Goal: Information Seeking & Learning: Find specific fact

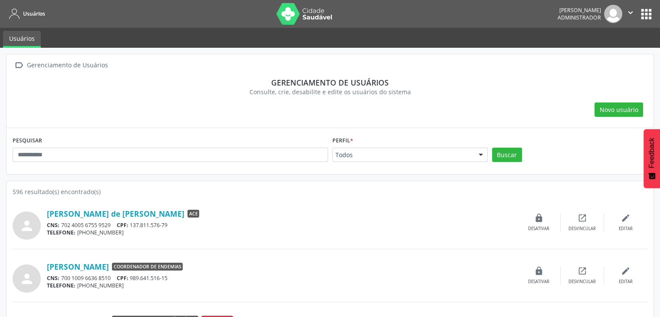
click at [648, 15] on button "apps" at bounding box center [646, 14] width 15 height 15
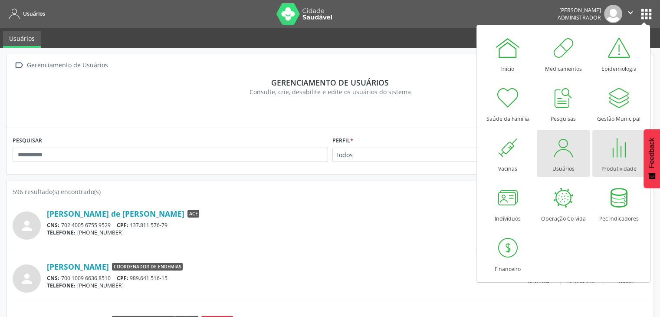
click at [610, 149] on div at bounding box center [619, 148] width 26 height 26
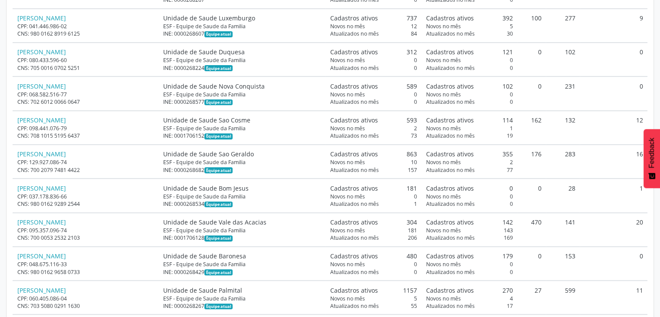
scroll to position [43, 0]
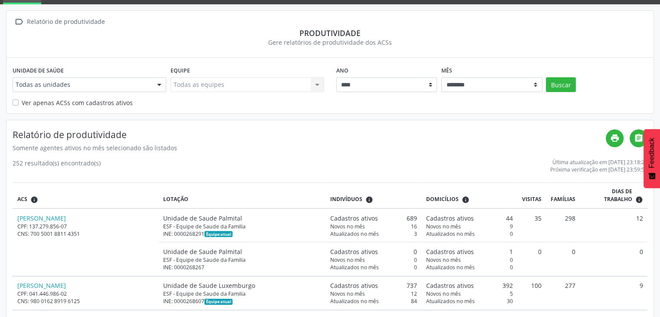
click at [87, 99] on label "Ver apenas ACSs com cadastros ativos" at bounding box center [77, 102] width 111 height 9
click at [568, 83] on button "Buscar" at bounding box center [561, 84] width 30 height 15
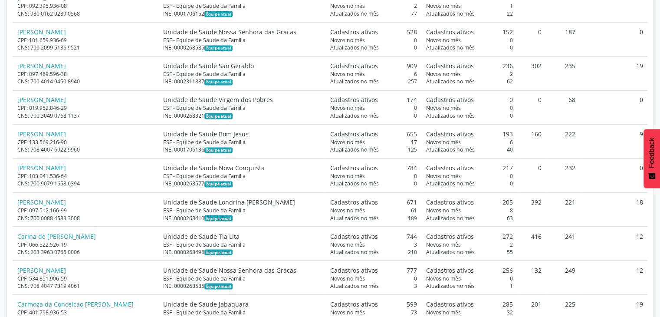
scroll to position [0, 0]
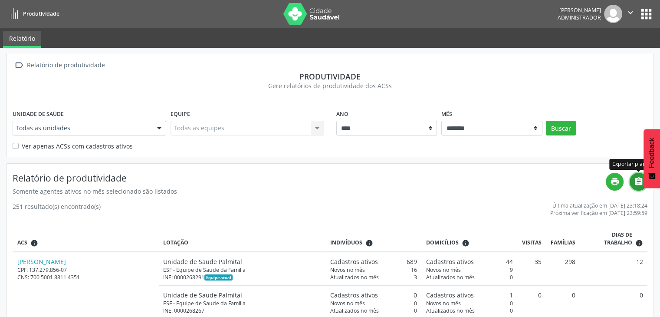
click at [639, 183] on icon "" at bounding box center [639, 182] width 10 height 10
click at [306, 193] on div "Somente agentes ativos no mês selecionado são listados" at bounding box center [310, 191] width 594 height 9
click at [650, 13] on button "apps" at bounding box center [646, 14] width 15 height 15
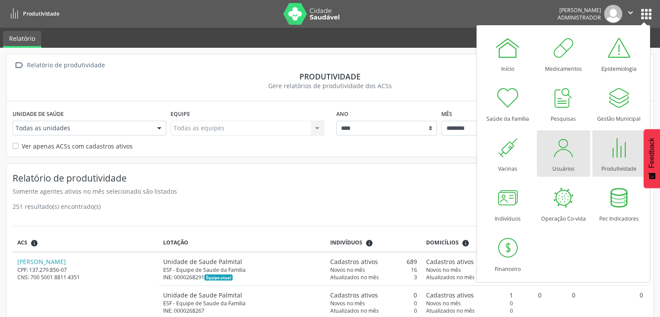
click at [568, 153] on div at bounding box center [564, 148] width 26 height 26
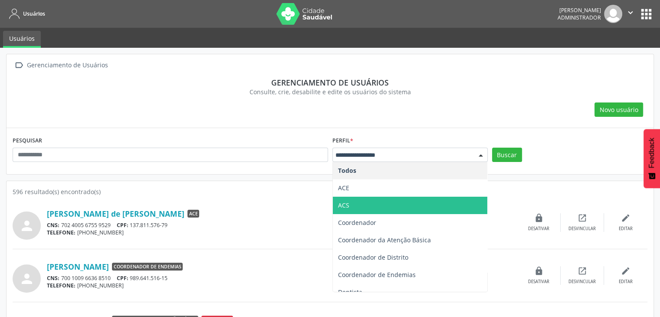
click at [353, 205] on span "ACS" at bounding box center [410, 205] width 155 height 17
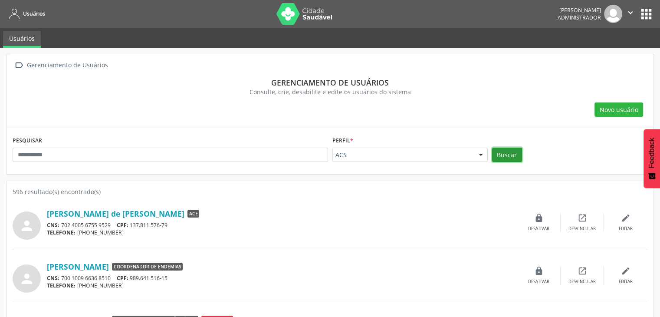
click at [505, 153] on button "Buscar" at bounding box center [507, 155] width 30 height 15
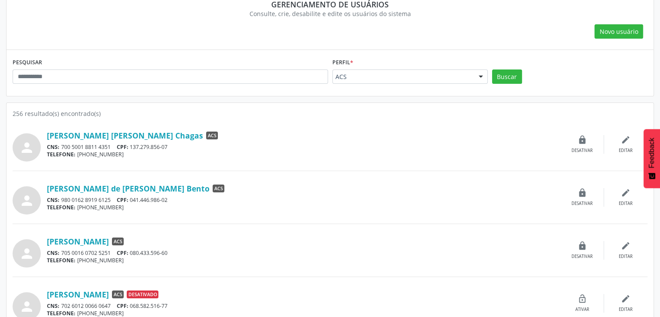
scroll to position [87, 0]
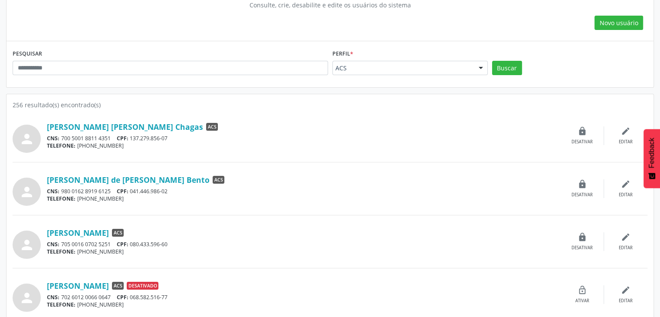
drag, startPoint x: 170, startPoint y: 136, endPoint x: 134, endPoint y: 136, distance: 36.0
click at [134, 136] on div "CNS: 700 5001 8811 4351 CPF: 137.279.856-07" at bounding box center [304, 138] width 514 height 7
copy div "137.279.856-07"
drag, startPoint x: 134, startPoint y: 189, endPoint x: 174, endPoint y: 187, distance: 40.4
click at [174, 188] on div "CNS: 980 0162 8919 6125 CPF: 041.446.986-02" at bounding box center [304, 191] width 514 height 7
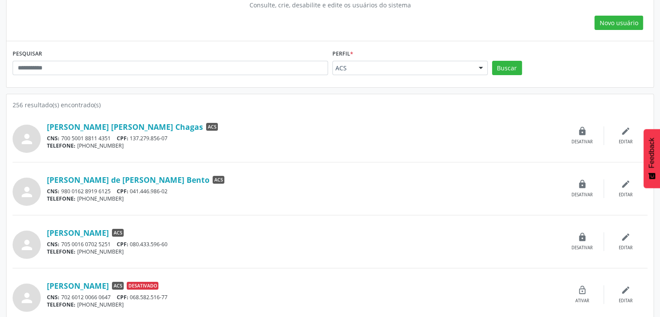
copy div "041.446.986-02"
click at [174, 197] on div "TELEFONE: (31) 98743-2391" at bounding box center [304, 198] width 514 height 7
drag, startPoint x: 169, startPoint y: 191, endPoint x: 133, endPoint y: 190, distance: 36.1
click at [133, 190] on div "CNS: 980 0162 8919 6125 CPF: 041.446.986-02" at bounding box center [304, 191] width 514 height 7
copy div "041.446.986-02"
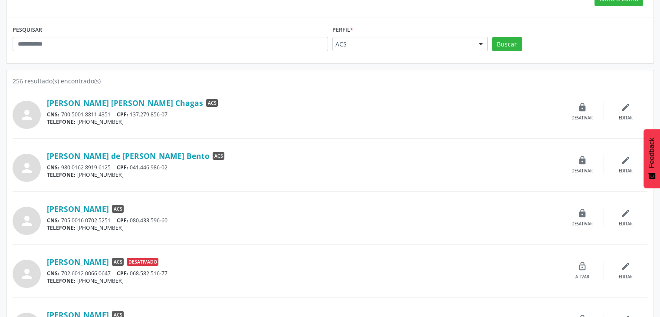
scroll to position [130, 0]
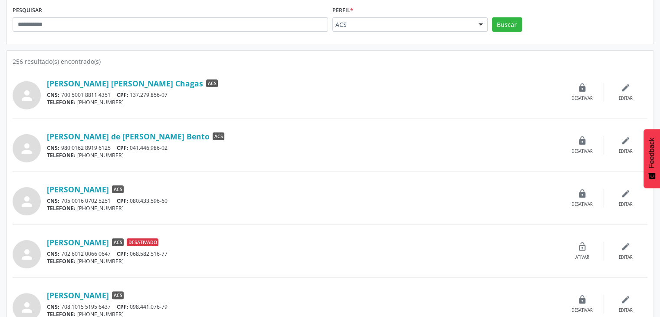
drag, startPoint x: 177, startPoint y: 198, endPoint x: 135, endPoint y: 201, distance: 42.2
click at [135, 201] on div "CNS: 705 0016 0702 5251 CPF: 080.433.596-60" at bounding box center [304, 200] width 514 height 7
click at [156, 197] on div "CNS: 705 0016 0702 5251 CPF: 080.433.596-60" at bounding box center [304, 200] width 514 height 7
click at [175, 201] on div "CNS: 705 0016 0702 5251 CPF: 080.433.596-60" at bounding box center [304, 200] width 514 height 7
click at [176, 198] on div "CNS: 705 0016 0702 5251 CPF: 080.433.596-60" at bounding box center [304, 200] width 514 height 7
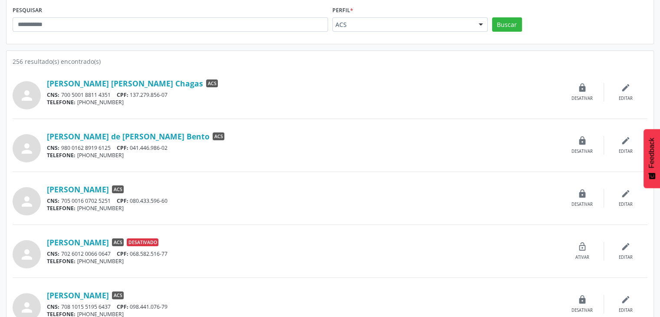
click at [172, 205] on div "TELEFONE: (31) 98728-6489" at bounding box center [304, 208] width 514 height 7
drag, startPoint x: 172, startPoint y: 200, endPoint x: 148, endPoint y: 197, distance: 24.1
click at [132, 198] on div "CNS: 705 0016 0702 5251 CPF: 080.433.596-60" at bounding box center [304, 200] width 514 height 7
copy div "080.433.596-60"
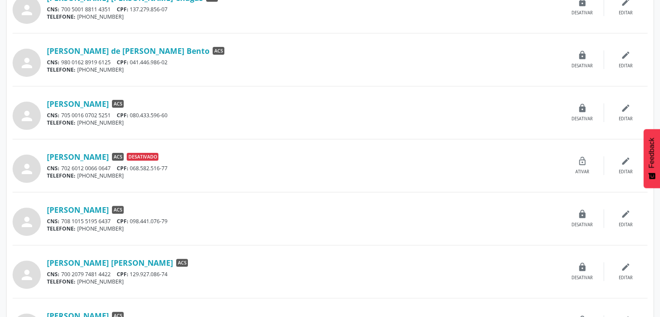
scroll to position [217, 0]
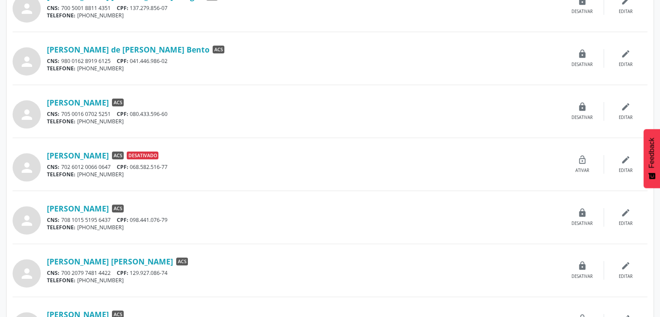
drag, startPoint x: 163, startPoint y: 169, endPoint x: 133, endPoint y: 165, distance: 30.6
click at [133, 165] on div "CNS: 702 6012 0066 0647 CPF: 068.582.516-77" at bounding box center [304, 166] width 514 height 7
copy div "068.582.516-77"
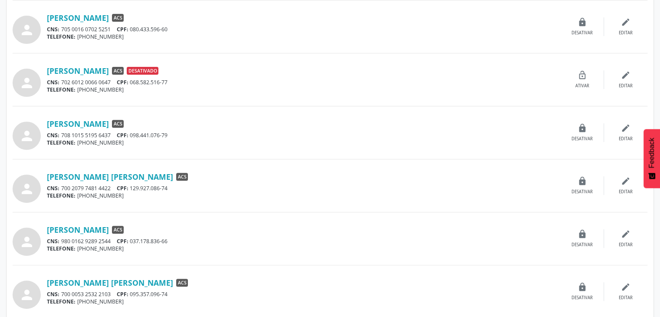
scroll to position [304, 0]
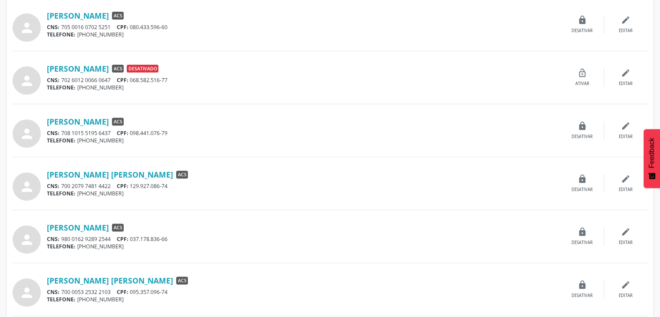
drag, startPoint x: 174, startPoint y: 131, endPoint x: 141, endPoint y: 138, distance: 34.1
click at [141, 138] on div "Alan Junio Alexandre ACS CNS: 708 1015 5195 6437 CPF: 098.441.076-79 TELEFONE: …" at bounding box center [304, 131] width 514 height 28
click at [138, 137] on div "TELEFONE: (31) 99951-2864" at bounding box center [304, 140] width 514 height 7
click at [132, 131] on div "CNS: 708 1015 5195 6437 CPF: 098.441.076-79" at bounding box center [304, 132] width 514 height 7
drag, startPoint x: 136, startPoint y: 132, endPoint x: 172, endPoint y: 127, distance: 35.9
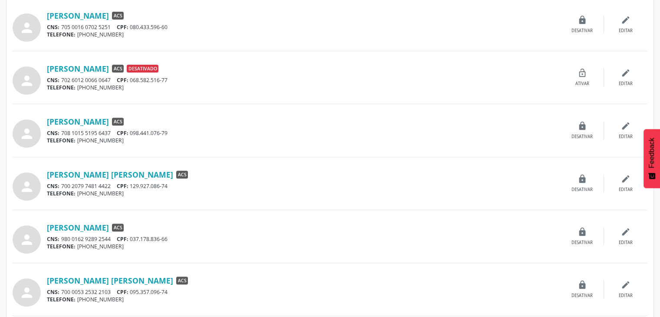
click at [172, 127] on div "Alan Junio Alexandre ACS CNS: 708 1015 5195 6437 CPF: 098.441.076-79 TELEFONE: …" at bounding box center [304, 131] width 514 height 28
copy div "098.441.076-79"
drag, startPoint x: 176, startPoint y: 182, endPoint x: 133, endPoint y: 183, distance: 43.0
click at [133, 183] on div "CNS: 700 2079 7481 4422 CPF: 129.927.086-74" at bounding box center [304, 185] width 514 height 7
copy div "129.927.086-74"
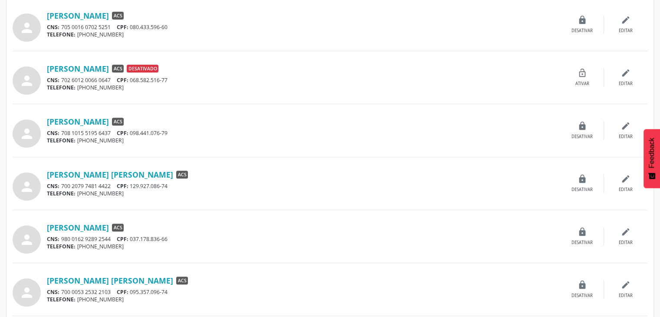
drag, startPoint x: 172, startPoint y: 239, endPoint x: 130, endPoint y: 239, distance: 41.7
click at [130, 239] on div "CNS: 980 0162 9289 2544 CPF: 037.178.836-66" at bounding box center [304, 238] width 514 height 7
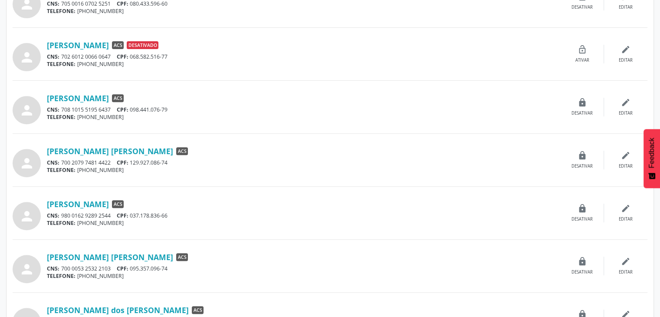
scroll to position [347, 0]
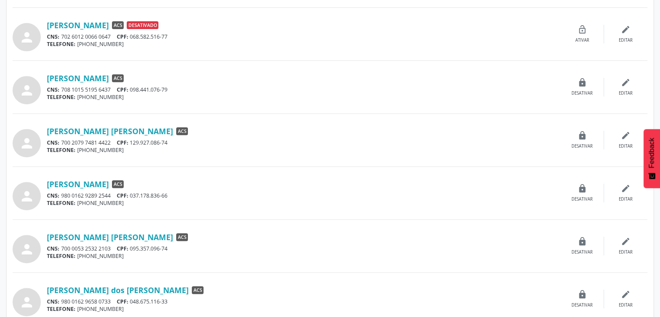
click at [178, 200] on div "TELEFONE: (31) 97168-7455" at bounding box center [304, 202] width 514 height 7
drag, startPoint x: 177, startPoint y: 193, endPoint x: 134, endPoint y: 190, distance: 43.6
click at [134, 190] on div "Aldicia Santos ACS CNS: 980 0162 9289 2544 CPF: 037.178.836-66 TELEFONE: (31) 9…" at bounding box center [304, 193] width 514 height 28
copy div "037.178.836-66"
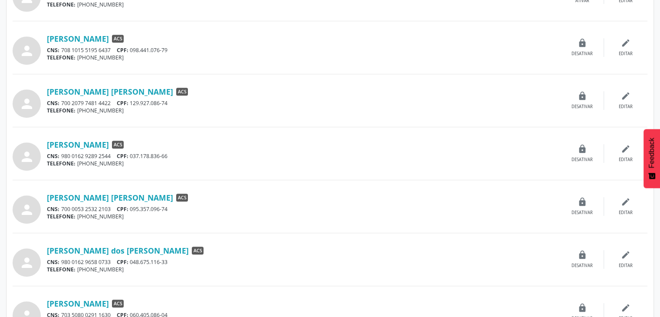
scroll to position [434, 0]
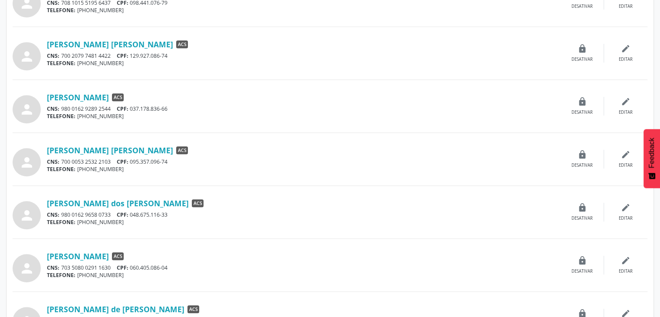
drag, startPoint x: 175, startPoint y: 161, endPoint x: 318, endPoint y: 155, distance: 142.6
click at [132, 160] on div "CNS: 700 0053 2532 2103 CPF: 095.357.096-74" at bounding box center [304, 161] width 514 height 7
copy div "095.357.096-74"
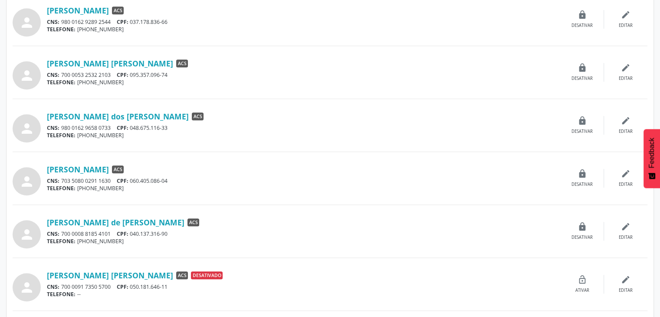
drag, startPoint x: 184, startPoint y: 125, endPoint x: 133, endPoint y: 127, distance: 51.3
click at [133, 127] on div "CNS: 980 0162 9658 0733 CPF: 048.675.116-33" at bounding box center [304, 127] width 514 height 7
copy div "048.675.116-33"
drag, startPoint x: 180, startPoint y: 179, endPoint x: 133, endPoint y: 179, distance: 46.9
click at [133, 179] on div "CNS: 703 5080 0291 1630 CPF: 060.405.086-04" at bounding box center [304, 180] width 514 height 7
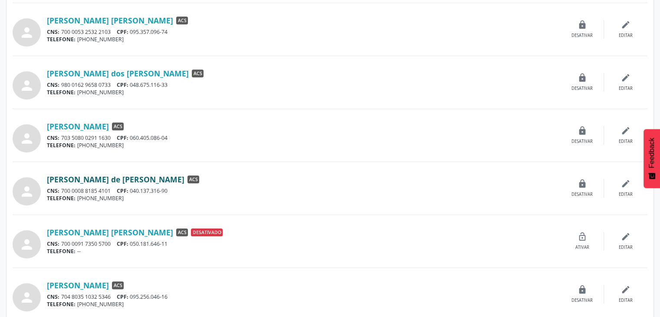
scroll to position [564, 0]
drag, startPoint x: 169, startPoint y: 188, endPoint x: 133, endPoint y: 191, distance: 36.1
click at [133, 191] on div "CNS: 700 0008 8185 4101 CPF: 040.137.316-90" at bounding box center [304, 190] width 514 height 7
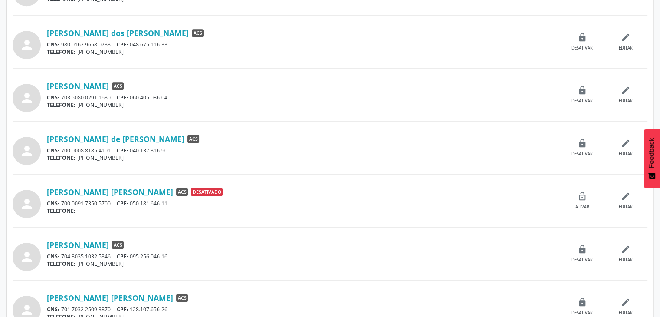
scroll to position [651, 0]
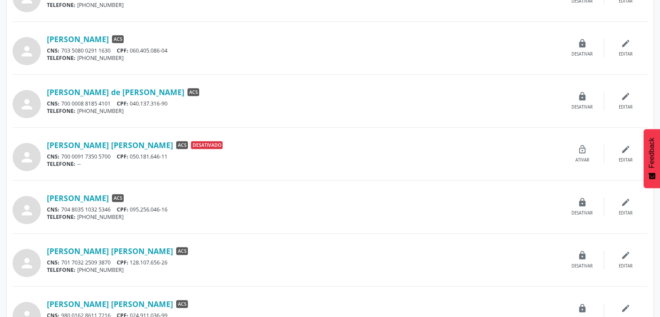
drag, startPoint x: 171, startPoint y: 152, endPoint x: 132, endPoint y: 156, distance: 38.4
click at [132, 156] on div "CNS: 700 0091 7350 5700 CPF: 050.181.646-11" at bounding box center [304, 156] width 514 height 7
drag, startPoint x: 175, startPoint y: 205, endPoint x: 133, endPoint y: 208, distance: 42.2
click at [133, 208] on div "CNS: 704 8035 1032 5346 CPF: 095.256.046-16" at bounding box center [304, 209] width 514 height 7
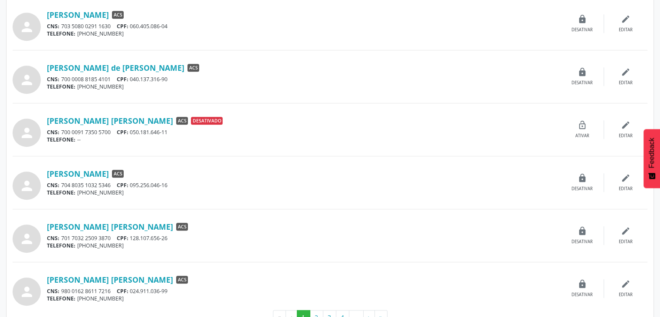
scroll to position [700, 0]
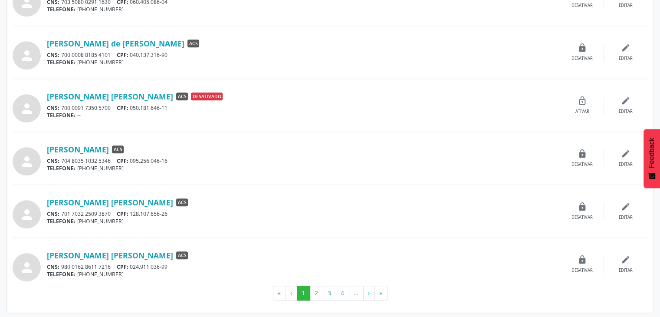
drag, startPoint x: 173, startPoint y: 210, endPoint x: 131, endPoint y: 210, distance: 42.6
click at [131, 210] on div "CNS: 701 7032 2509 3870 CPF: 128.107.656-26" at bounding box center [304, 213] width 514 height 7
drag, startPoint x: 175, startPoint y: 265, endPoint x: 133, endPoint y: 264, distance: 42.6
click at [133, 263] on div "CNS: 980 0162 8611 7216 CPF: 024.911.036-99" at bounding box center [304, 266] width 514 height 7
click at [317, 290] on button "2" at bounding box center [316, 293] width 13 height 15
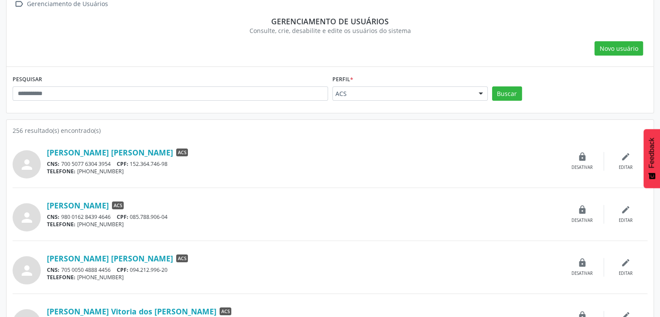
scroll to position [87, 0]
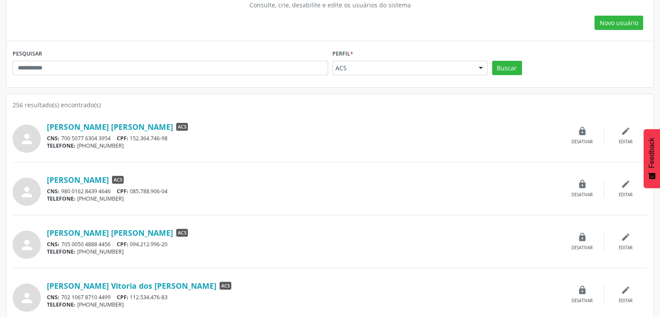
drag, startPoint x: 167, startPoint y: 139, endPoint x: 132, endPoint y: 139, distance: 34.3
click at [132, 139] on div "CNS: 700 5077 6304 3954 CPF: 152.364.746-98" at bounding box center [304, 138] width 514 height 7
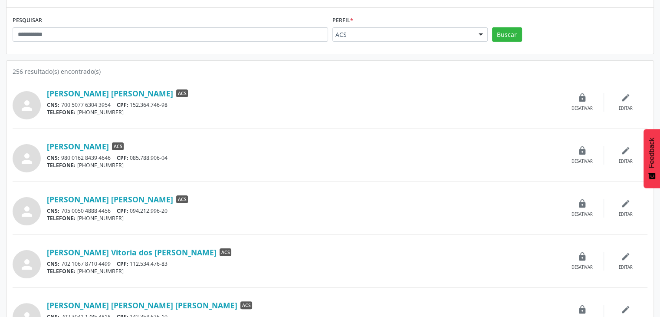
scroll to position [174, 0]
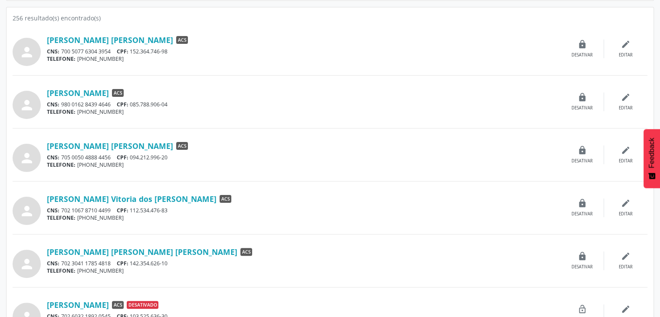
drag, startPoint x: 172, startPoint y: 105, endPoint x: 133, endPoint y: 107, distance: 38.7
click at [133, 107] on div "CNS: 980 0162 8439 4646 CPF: 085.788.906-04" at bounding box center [304, 104] width 514 height 7
drag, startPoint x: 170, startPoint y: 155, endPoint x: 132, endPoint y: 153, distance: 38.3
click at [132, 154] on div "CNS: 705 0050 4888 4456 CPF: 094.212.996-20" at bounding box center [304, 157] width 514 height 7
drag, startPoint x: 172, startPoint y: 209, endPoint x: 134, endPoint y: 211, distance: 38.7
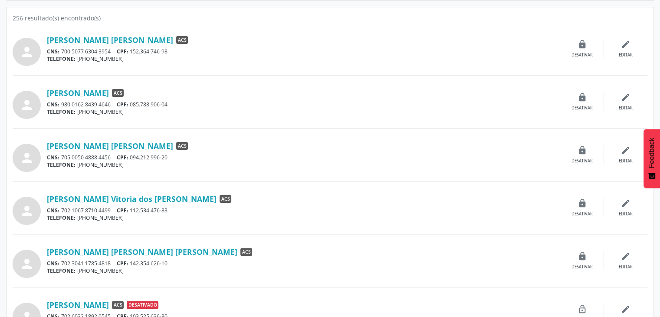
click at [134, 211] on div "CNS: 702 1067 8710 4499 CPF: 112.534.476-83" at bounding box center [304, 210] width 514 height 7
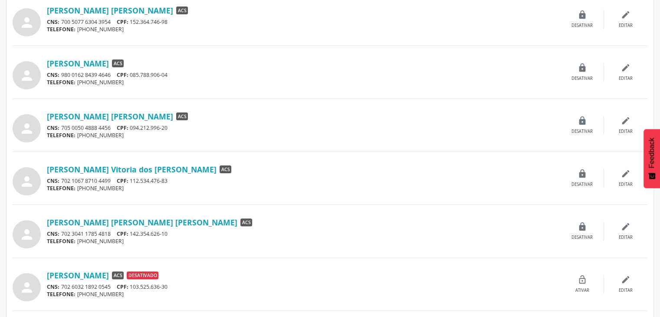
scroll to position [261, 0]
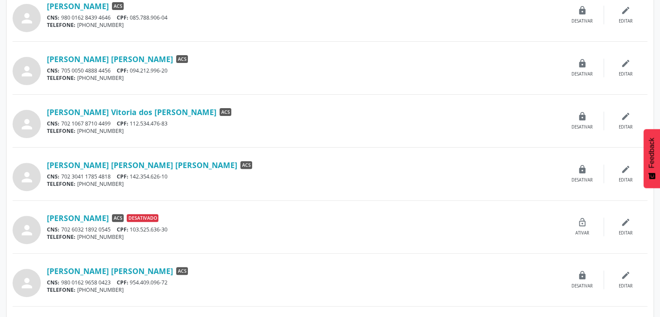
drag, startPoint x: 162, startPoint y: 177, endPoint x: 218, endPoint y: 174, distance: 56.1
click at [133, 176] on div "CNS: 702 3041 1785 4818 CPF: 142.354.626-10" at bounding box center [304, 176] width 514 height 7
click at [180, 231] on div "CNS: 702 6032 1892 0545 CPF: 103.525.636-30" at bounding box center [304, 229] width 514 height 7
drag, startPoint x: 177, startPoint y: 230, endPoint x: 133, endPoint y: 228, distance: 43.5
click at [133, 228] on div "CNS: 702 6032 1892 0545 CPF: 103.525.636-30" at bounding box center [304, 229] width 514 height 7
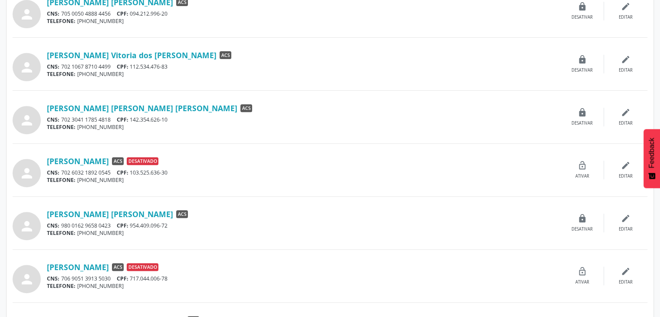
scroll to position [391, 0]
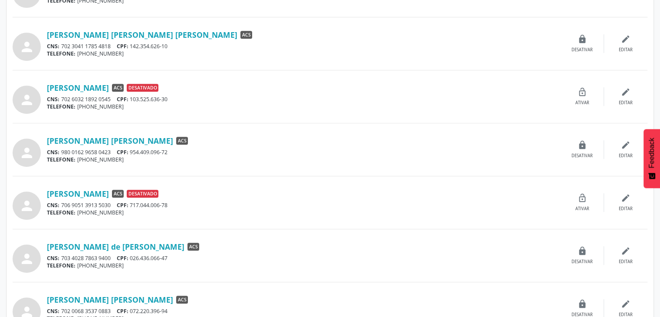
drag, startPoint x: 174, startPoint y: 149, endPoint x: 132, endPoint y: 151, distance: 42.1
click at [132, 151] on div "CNS: 980 0162 9658 0423 CPF: 954.409.096-72" at bounding box center [304, 152] width 514 height 7
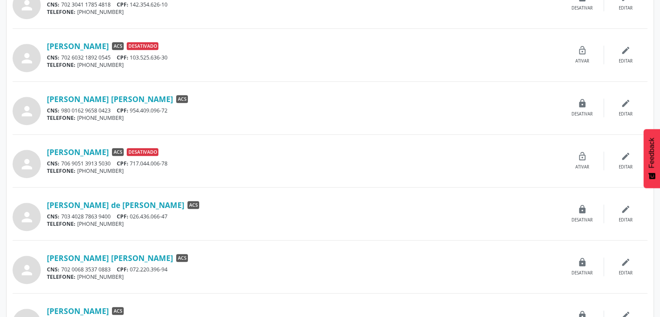
scroll to position [434, 0]
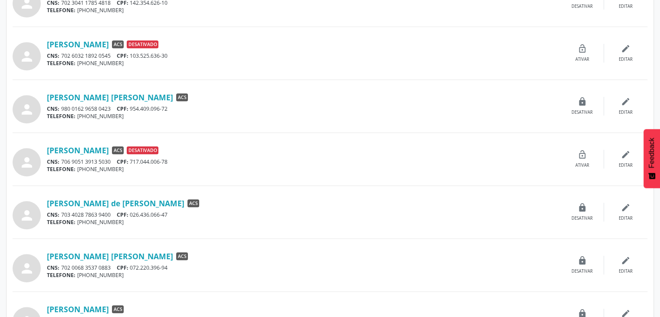
drag, startPoint x: 168, startPoint y: 158, endPoint x: 133, endPoint y: 157, distance: 34.7
click at [133, 158] on div "CNS: 706 9051 3913 5030 CPF: 717.044.006-78" at bounding box center [304, 161] width 514 height 7
drag, startPoint x: 174, startPoint y: 214, endPoint x: 134, endPoint y: 215, distance: 40.0
click at [134, 215] on div "CNS: 703 4028 7863 9400 CPF: 026.436.066-47" at bounding box center [304, 214] width 514 height 7
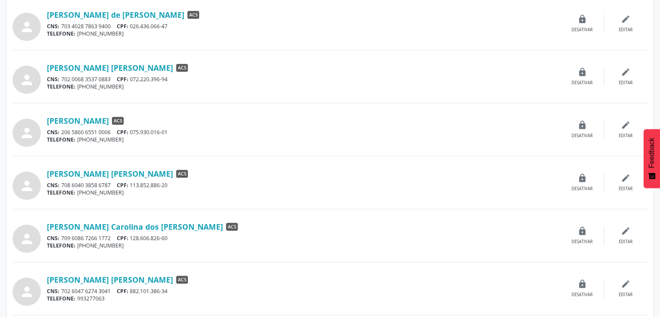
scroll to position [608, 0]
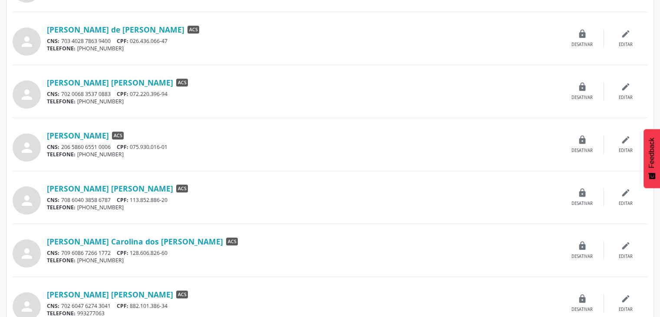
drag, startPoint x: 174, startPoint y: 91, endPoint x: 132, endPoint y: 91, distance: 41.3
click at [132, 91] on div "CNS: 702 0068 3537 0883 CPF: 072.220.396-94" at bounding box center [304, 93] width 514 height 7
drag, startPoint x: 174, startPoint y: 145, endPoint x: 132, endPoint y: 145, distance: 42.1
click at [132, 145] on div "CNS: 206 5860 6551 0006 CPF: 075.930.016-01" at bounding box center [304, 146] width 514 height 7
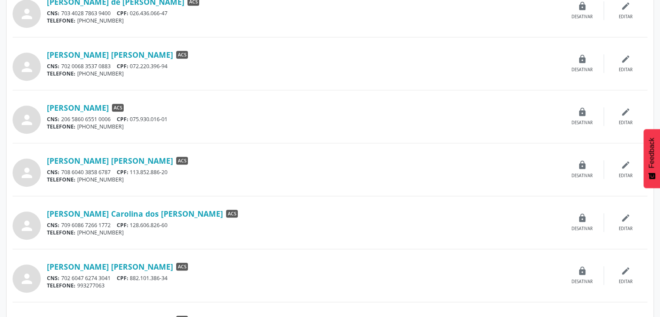
scroll to position [651, 0]
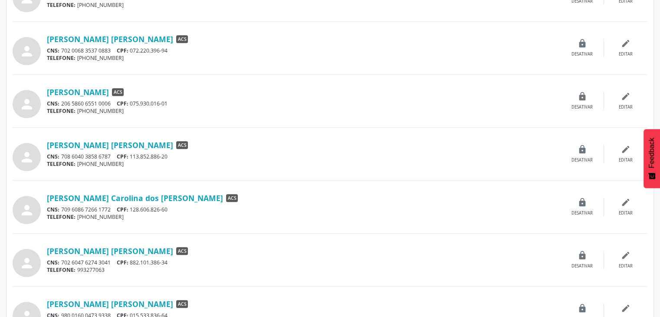
drag, startPoint x: 175, startPoint y: 157, endPoint x: 132, endPoint y: 157, distance: 42.6
click at [132, 157] on div "CNS: 708 6040 3858 6787 CPF: 113.852.886-20" at bounding box center [304, 156] width 514 height 7
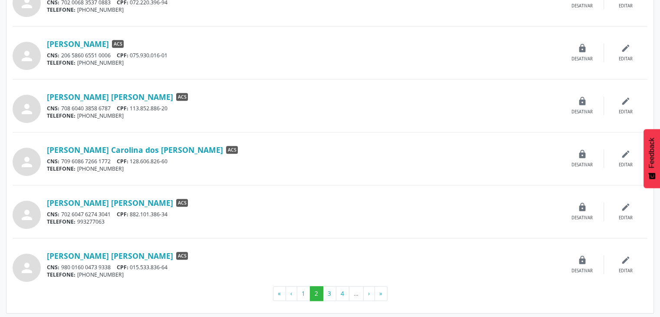
scroll to position [700, 0]
drag, startPoint x: 170, startPoint y: 160, endPoint x: 133, endPoint y: 159, distance: 37.3
click at [133, 159] on div "CNS: 709 6086 7266 1772 CPF: 128.606.826-60" at bounding box center [304, 160] width 514 height 7
drag, startPoint x: 171, startPoint y: 211, endPoint x: 132, endPoint y: 210, distance: 39.1
click at [132, 210] on div "CNS: 702 6047 6274 3041 CPF: 882.101.386-34" at bounding box center [304, 213] width 514 height 7
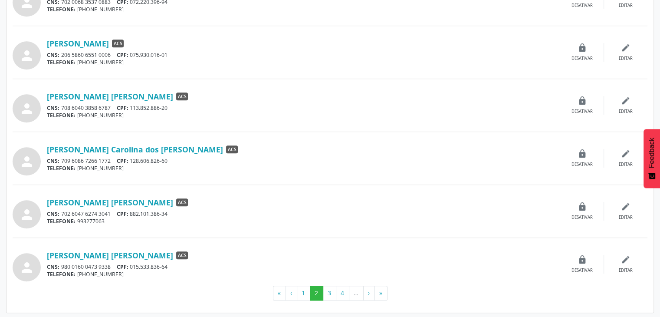
drag, startPoint x: 158, startPoint y: 262, endPoint x: 132, endPoint y: 264, distance: 26.5
click at [132, 264] on div "CNS: 980 0160 0473 9338 CPF: 015.533.836-64" at bounding box center [304, 266] width 514 height 7
click at [325, 290] on button "3" at bounding box center [329, 293] width 13 height 15
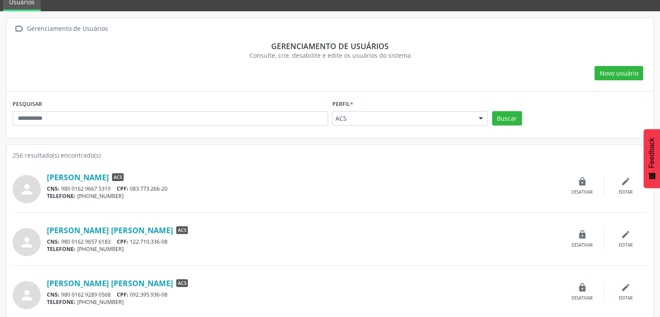
scroll to position [87, 0]
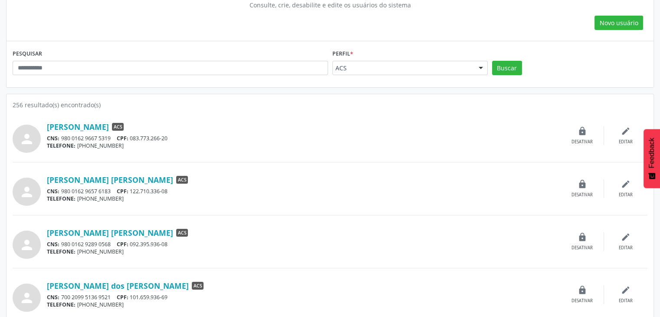
drag, startPoint x: 153, startPoint y: 136, endPoint x: 132, endPoint y: 136, distance: 20.4
click at [132, 136] on div "CNS: 980 0162 9667 5319 CPF: 083.773.266-20" at bounding box center [304, 138] width 514 height 7
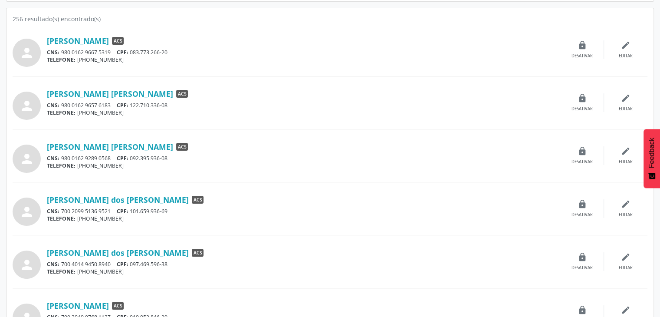
scroll to position [174, 0]
drag, startPoint x: 174, startPoint y: 106, endPoint x: 198, endPoint y: 110, distance: 24.6
click at [133, 103] on div "CNS: 980 0162 9657 6183 CPF: 122.710.336-08" at bounding box center [304, 104] width 514 height 7
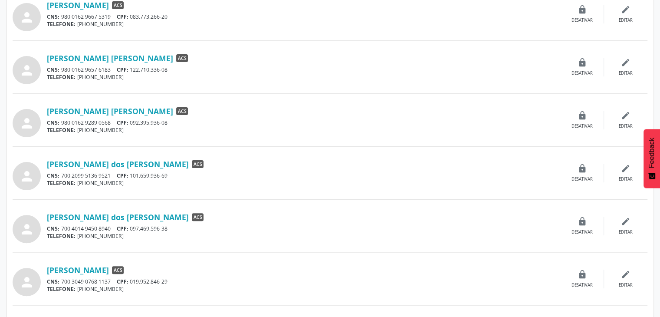
scroll to position [261, 0]
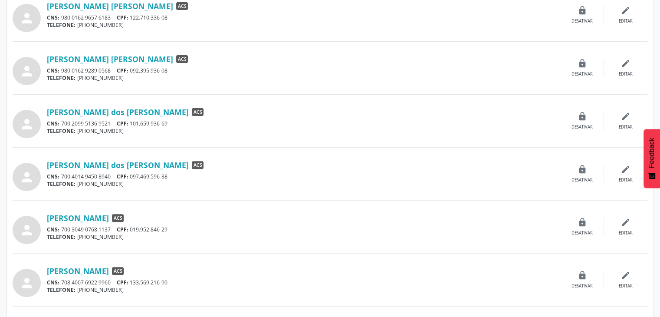
drag, startPoint x: 175, startPoint y: 69, endPoint x: 134, endPoint y: 67, distance: 40.9
click at [134, 67] on div "CNS: 980 0162 9289 0568 CPF: 092.395.936-08" at bounding box center [304, 70] width 514 height 7
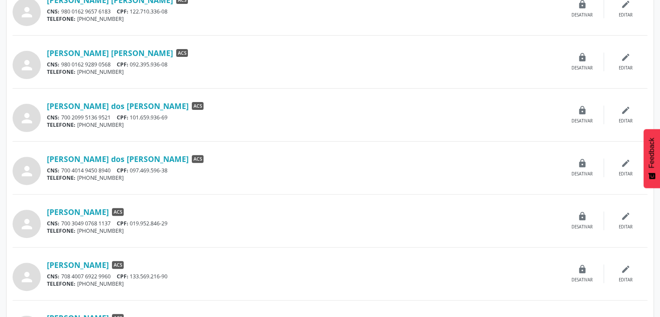
scroll to position [304, 0]
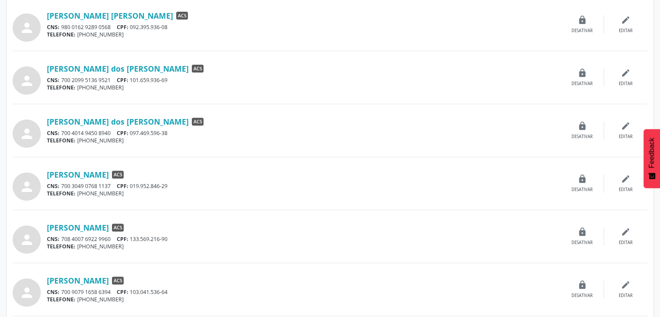
drag, startPoint x: 173, startPoint y: 79, endPoint x: 134, endPoint y: 77, distance: 39.6
click at [134, 77] on div "CNS: 700 2099 5136 9521 CPF: 101.659.936-69" at bounding box center [304, 79] width 514 height 7
drag, startPoint x: 177, startPoint y: 131, endPoint x: 138, endPoint y: 132, distance: 39.6
click at [135, 132] on div "CNS: 700 4014 9450 8940 CPF: 097.469.596-38" at bounding box center [304, 132] width 514 height 7
click at [145, 162] on div "person Bianca Aparecida Rodrigues ACS CNS: 980 0162 9667 5319 CPF: 083.773.266-…" at bounding box center [330, 284] width 635 height 785
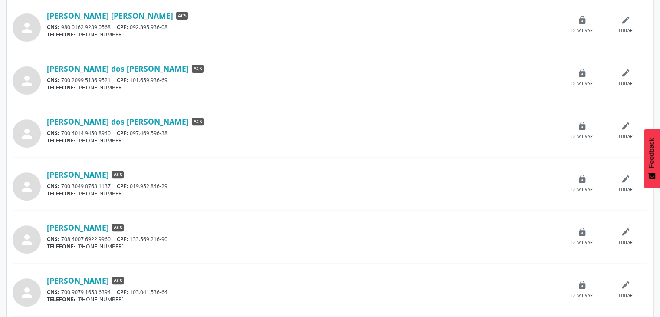
click at [161, 133] on div "CNS: 700 4014 9450 8940 CPF: 097.469.596-38" at bounding box center [304, 132] width 514 height 7
drag, startPoint x: 173, startPoint y: 131, endPoint x: 132, endPoint y: 130, distance: 41.3
click at [132, 130] on div "CNS: 700 4014 9450 8940 CPF: 097.469.596-38" at bounding box center [304, 132] width 514 height 7
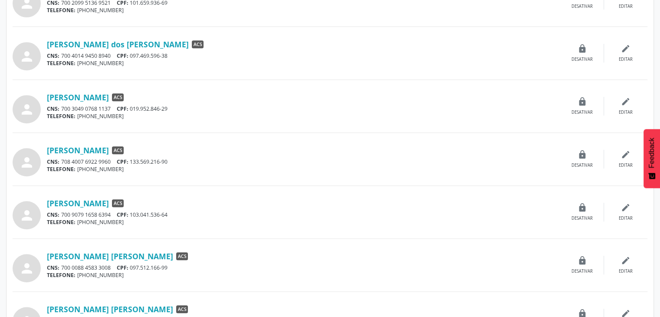
scroll to position [391, 0]
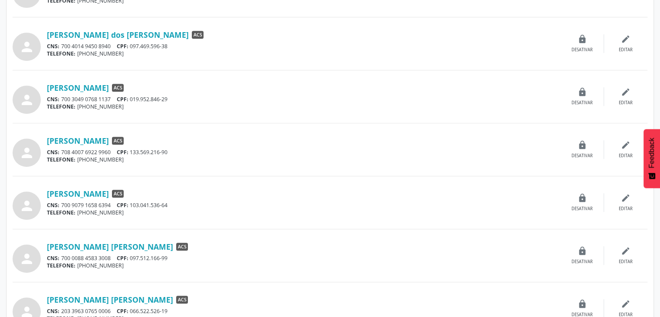
drag, startPoint x: 179, startPoint y: 98, endPoint x: 141, endPoint y: 98, distance: 37.8
click at [134, 97] on div "CNS: 700 3049 0768 1137 CPF: 019.952.846-29" at bounding box center [304, 99] width 514 height 7
drag, startPoint x: 178, startPoint y: 152, endPoint x: 132, endPoint y: 154, distance: 46.1
click at [132, 154] on div "CNS: 708 4007 6922 9960 CPF: 133.569.216-90" at bounding box center [304, 152] width 514 height 7
drag, startPoint x: 173, startPoint y: 204, endPoint x: 133, endPoint y: 202, distance: 40.4
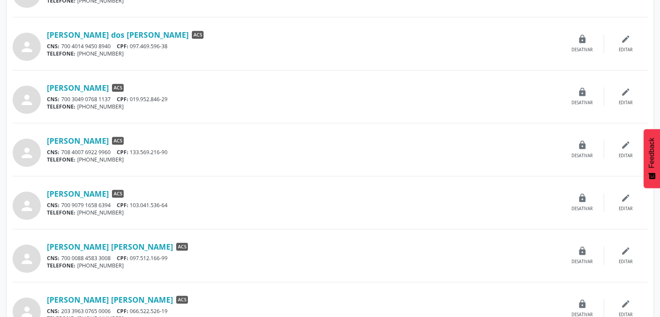
click at [133, 202] on div "CNS: 700 9079 1658 6394 CPF: 103.041.536-64" at bounding box center [304, 204] width 514 height 7
drag, startPoint x: 181, startPoint y: 258, endPoint x: 134, endPoint y: 259, distance: 46.9
click at [134, 259] on div "CNS: 700 0088 4583 3008 CPF: 097.512.166-99" at bounding box center [304, 257] width 514 height 7
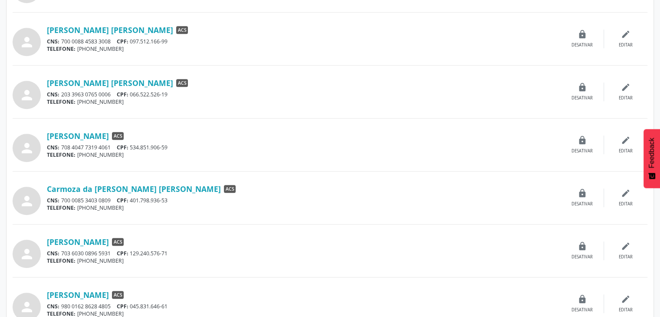
scroll to position [608, 0]
drag, startPoint x: 168, startPoint y: 92, endPoint x: 132, endPoint y: 96, distance: 35.8
click at [132, 96] on div "CNS: 203 3963 0765 0006 CPF: 066.522.526-19" at bounding box center [304, 93] width 514 height 7
drag, startPoint x: 168, startPoint y: 145, endPoint x: 130, endPoint y: 142, distance: 38.3
click at [130, 143] on div "CNS: 708 4047 7319 4061 CPF: 534.851.906-59" at bounding box center [304, 146] width 514 height 7
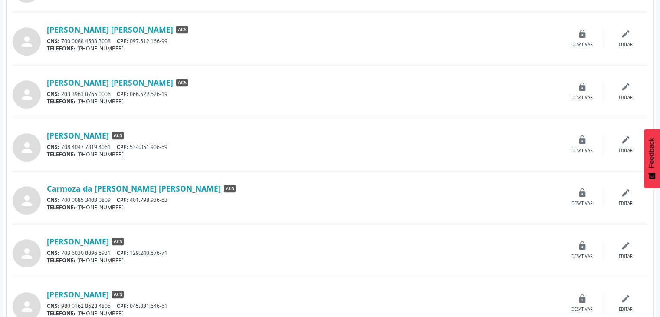
click at [158, 148] on div "CNS: 708 4047 7319 4061 CPF: 534.851.906-59" at bounding box center [304, 146] width 514 height 7
drag, startPoint x: 180, startPoint y: 142, endPoint x: 133, endPoint y: 143, distance: 46.9
click at [133, 143] on div "CNS: 708 4047 7319 4061 CPF: 534.851.906-59" at bounding box center [304, 146] width 514 height 7
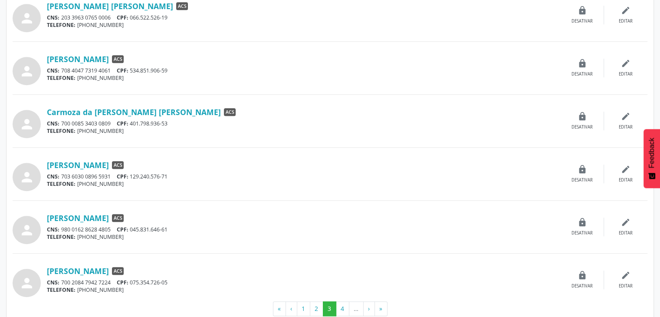
scroll to position [700, 0]
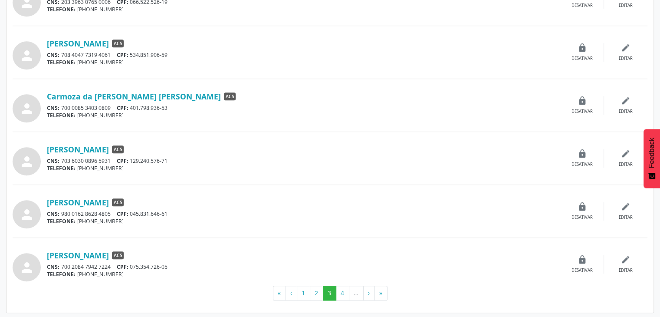
drag, startPoint x: 175, startPoint y: 106, endPoint x: 162, endPoint y: 109, distance: 13.5
click at [133, 104] on div "CNS: 700 0085 3403 0809 CPF: 401.798.936-53" at bounding box center [304, 107] width 514 height 7
drag, startPoint x: 177, startPoint y: 158, endPoint x: 273, endPoint y: 188, distance: 100.0
click at [134, 161] on div "CNS: 703 6030 0896 5931 CPF: 129.240.576-71" at bounding box center [304, 160] width 514 height 7
drag, startPoint x: 172, startPoint y: 212, endPoint x: 130, endPoint y: 214, distance: 42.2
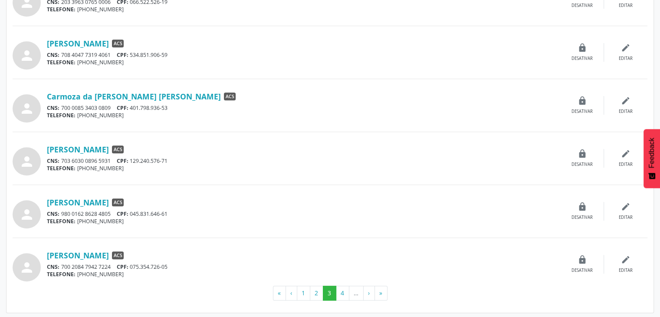
click at [131, 214] on div "CNS: 980 0162 8628 4805 CPF: 045.831.646-61" at bounding box center [304, 213] width 514 height 7
drag, startPoint x: 174, startPoint y: 265, endPoint x: 134, endPoint y: 266, distance: 40.0
click at [134, 266] on div "CNS: 700 2084 7942 7224 CPF: 075.354.726-05" at bounding box center [304, 266] width 514 height 7
click at [339, 290] on button "4" at bounding box center [342, 293] width 13 height 15
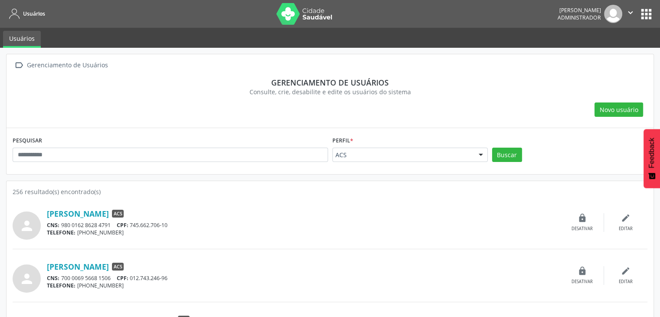
drag, startPoint x: 173, startPoint y: 222, endPoint x: 132, endPoint y: 223, distance: 40.4
click at [132, 223] on div "CNS: 980 0162 8628 4791 CPF: 745.662.706-10" at bounding box center [304, 224] width 514 height 7
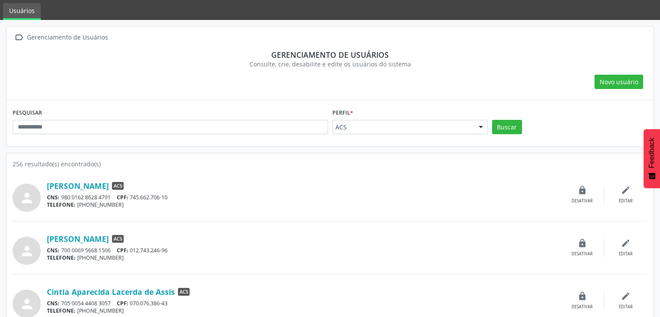
scroll to position [43, 0]
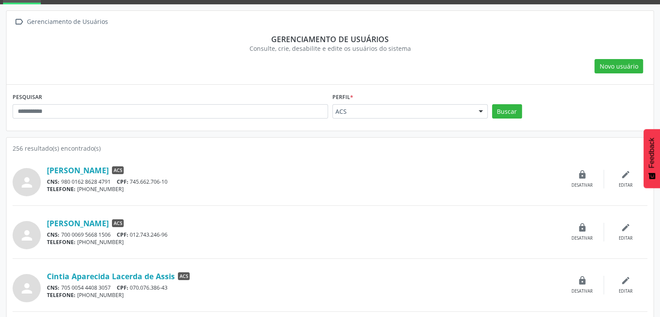
drag, startPoint x: 176, startPoint y: 232, endPoint x: 134, endPoint y: 235, distance: 42.6
click at [134, 235] on div "CNS: 700 0069 5668 1506 CPF: 012.743.246-96" at bounding box center [304, 234] width 514 height 7
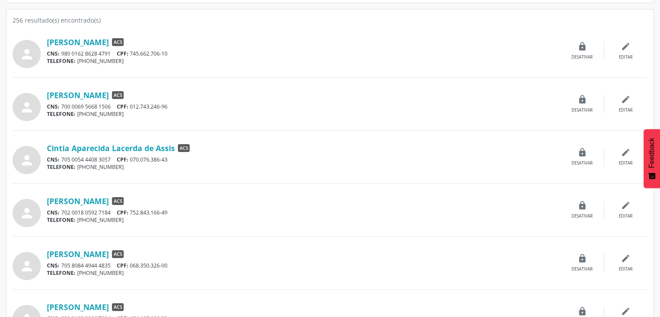
scroll to position [174, 0]
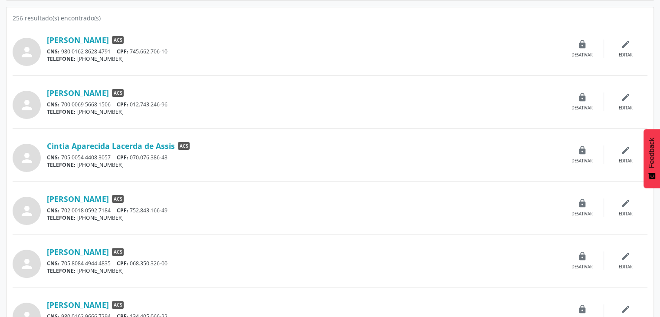
drag, startPoint x: 173, startPoint y: 159, endPoint x: 132, endPoint y: 152, distance: 41.1
click at [132, 152] on div "Cintia Aparecida Lacerda de Assis ACS CNS: 705 0054 4408 3057 CPF: 070.076.386-…" at bounding box center [304, 155] width 514 height 28
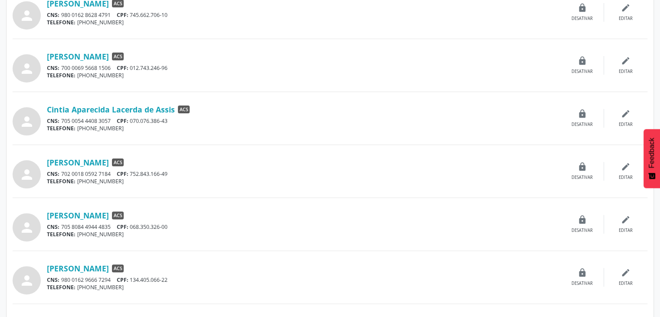
scroll to position [261, 0]
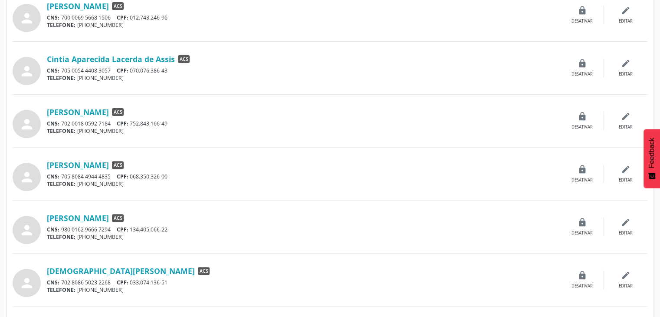
drag, startPoint x: 171, startPoint y: 122, endPoint x: 132, endPoint y: 121, distance: 39.1
click at [132, 121] on div "CNS: 702 0018 0592 7184 CPF: 752.843.166-49" at bounding box center [304, 123] width 514 height 7
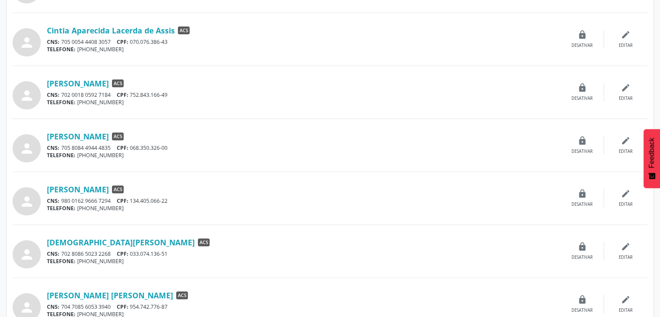
scroll to position [304, 0]
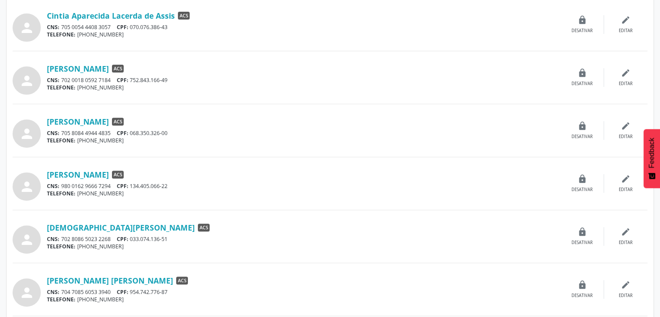
drag, startPoint x: 174, startPoint y: 132, endPoint x: 146, endPoint y: 133, distance: 28.3
click at [132, 131] on div "CNS: 705 8084 4944 4835 CPF: 068.350.326-00" at bounding box center [304, 132] width 514 height 7
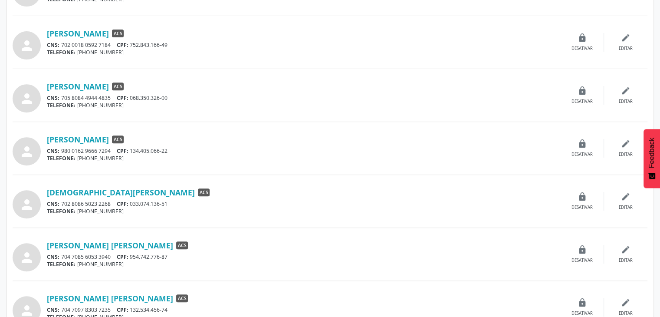
scroll to position [391, 0]
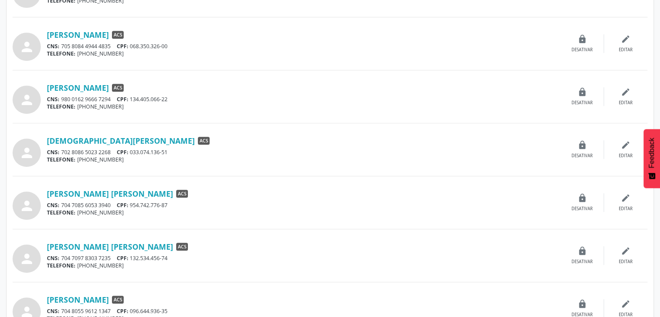
drag, startPoint x: 170, startPoint y: 98, endPoint x: 132, endPoint y: 100, distance: 38.7
click at [132, 100] on div "CNS: 980 0162 9666 7294 CPF: 134.405.066-22" at bounding box center [304, 99] width 514 height 7
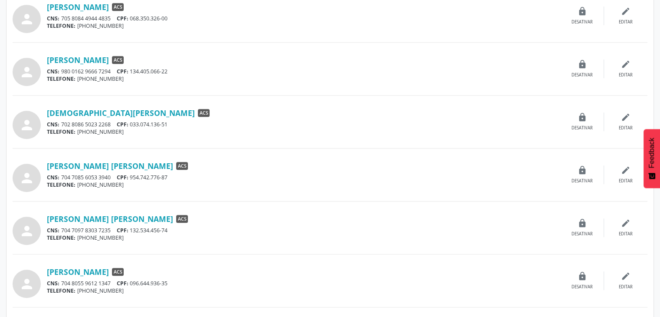
scroll to position [434, 0]
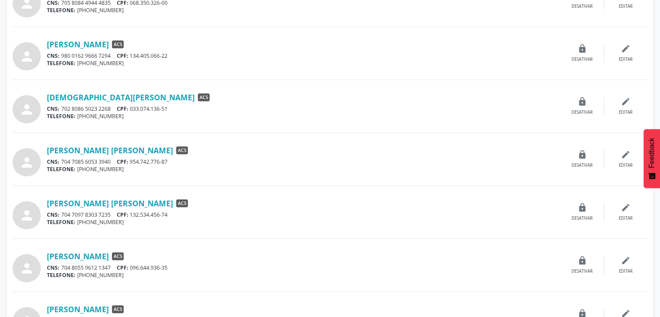
drag, startPoint x: 174, startPoint y: 104, endPoint x: 132, endPoint y: 105, distance: 41.3
click at [132, 105] on div "CNS: 702 8086 5023 2268 CPF: 033.074.136-51" at bounding box center [304, 108] width 514 height 7
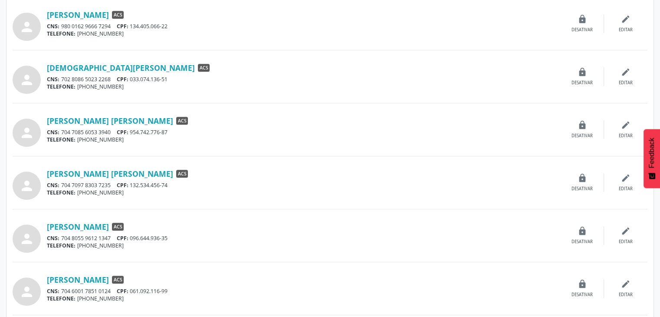
scroll to position [478, 0]
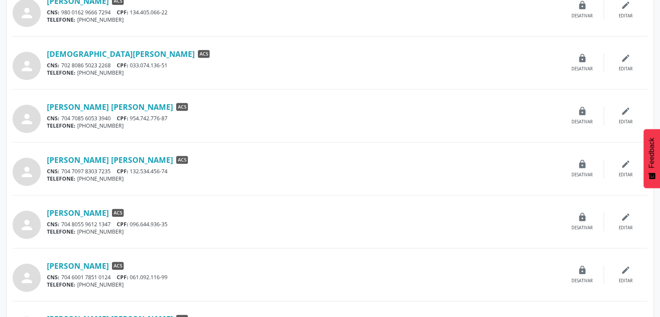
drag, startPoint x: 171, startPoint y: 117, endPoint x: 187, endPoint y: 123, distance: 17.7
click at [132, 116] on div "CNS: 704 7085 6053 3940 CPF: 954.742.776-87" at bounding box center [304, 118] width 514 height 7
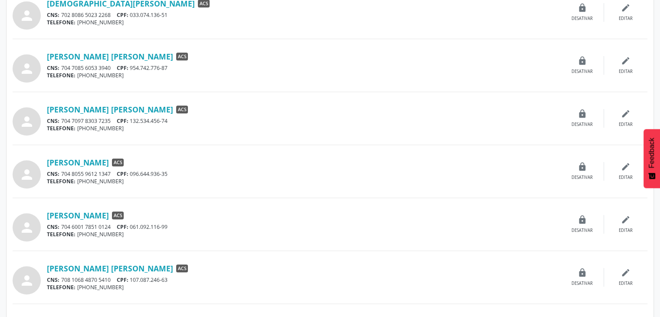
scroll to position [564, 0]
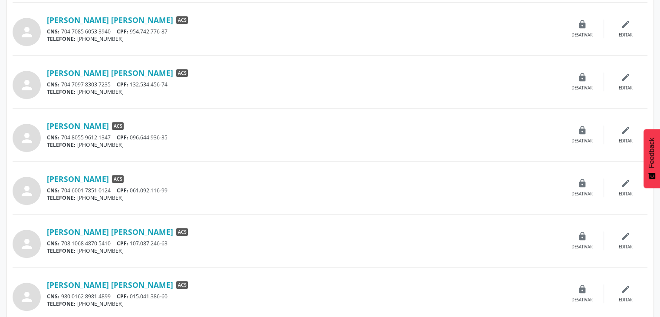
drag, startPoint x: 175, startPoint y: 83, endPoint x: 132, endPoint y: 85, distance: 43.0
click at [132, 85] on div "CNS: 704 7097 8303 7235 CPF: 132.534.456-74" at bounding box center [304, 84] width 514 height 7
drag, startPoint x: 169, startPoint y: 135, endPoint x: 144, endPoint y: 140, distance: 25.8
click at [143, 140] on div "Daiana Cristina Trindade de Sena ACS CNS: 704 8055 9612 1347 CPF: 096.644.936-3…" at bounding box center [304, 135] width 514 height 28
click at [176, 136] on div "CNS: 704 8055 9612 1347 CPF: 096.644.936-35" at bounding box center [304, 137] width 514 height 7
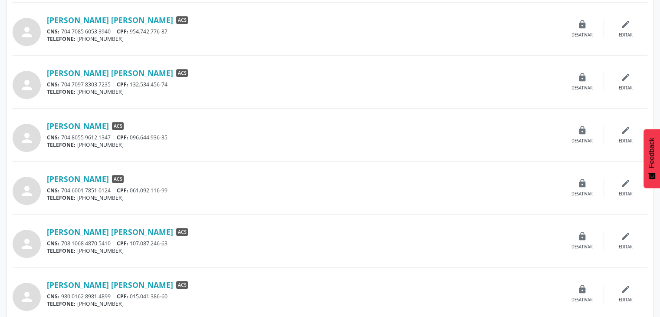
drag, startPoint x: 173, startPoint y: 135, endPoint x: 130, endPoint y: 136, distance: 43.4
click at [132, 136] on div "CNS: 704 8055 9612 1347 CPF: 096.644.936-35" at bounding box center [304, 137] width 514 height 7
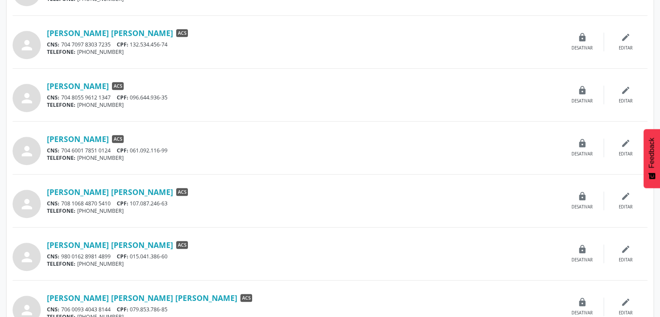
scroll to position [651, 0]
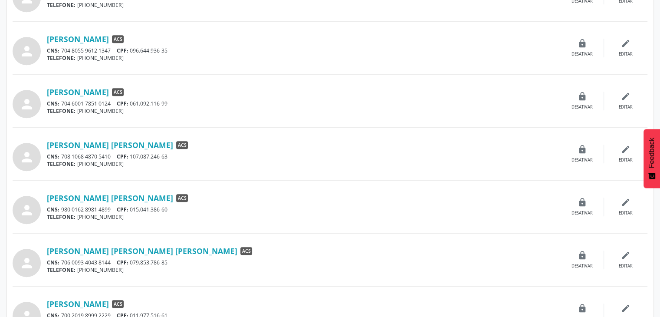
drag, startPoint x: 167, startPoint y: 102, endPoint x: 132, endPoint y: 101, distance: 34.7
click at [132, 101] on div "CNS: 704 6001 7851 0124 CPF: 061.092.116-99" at bounding box center [304, 103] width 514 height 7
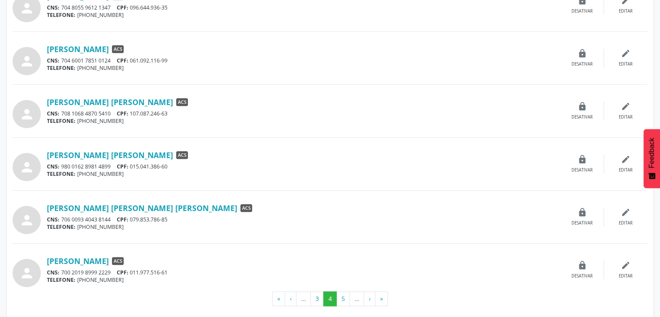
scroll to position [700, 0]
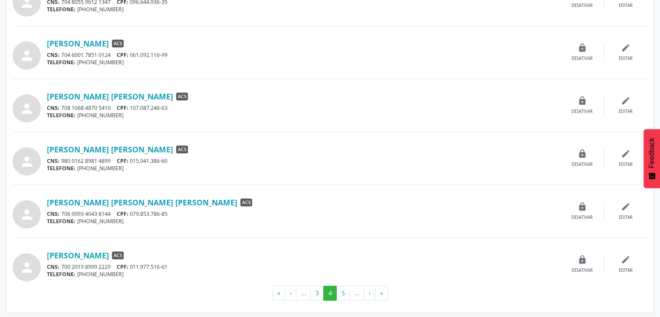
drag, startPoint x: 172, startPoint y: 105, endPoint x: 132, endPoint y: 106, distance: 40.4
click at [132, 106] on div "CNS: 708 1068 4870 5410 CPF: 107.087.246-63" at bounding box center [304, 107] width 514 height 7
drag, startPoint x: 177, startPoint y: 159, endPoint x: 134, endPoint y: 161, distance: 43.4
click at [134, 161] on div "CNS: 980 0162 8981 4899 CPF: 015.041.386-60" at bounding box center [304, 160] width 514 height 7
drag, startPoint x: 178, startPoint y: 211, endPoint x: 180, endPoint y: 219, distance: 8.2
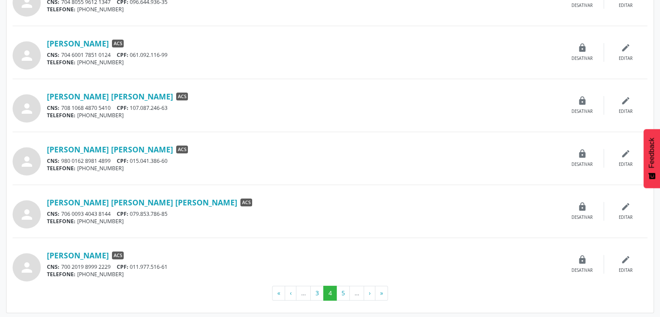
click at [134, 212] on div "CNS: 706 0093 4043 8144 CPF: 079.853.786-85" at bounding box center [304, 213] width 514 height 7
drag, startPoint x: 184, startPoint y: 265, endPoint x: 342, endPoint y: 249, distance: 158.9
click at [134, 267] on div "CNS: 700 2019 8999 2229 CPF: 011.977.516-61" at bounding box center [304, 266] width 514 height 7
click at [343, 286] on button "5" at bounding box center [343, 293] width 13 height 15
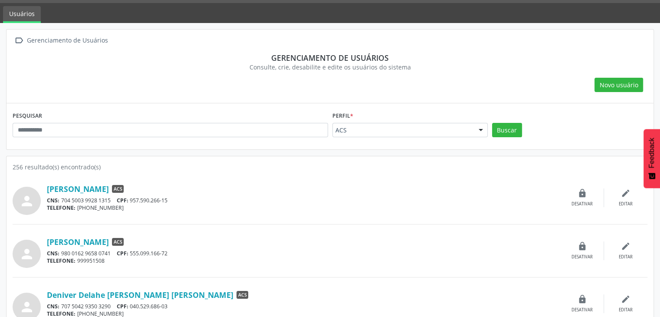
scroll to position [130, 0]
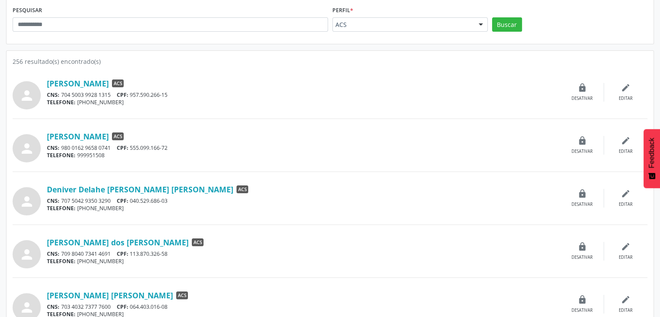
drag, startPoint x: 175, startPoint y: 92, endPoint x: 133, endPoint y: 96, distance: 41.8
click at [133, 96] on div "CNS: 704 5003 9928 1315 CPF: 957.590.266-15" at bounding box center [304, 94] width 514 height 7
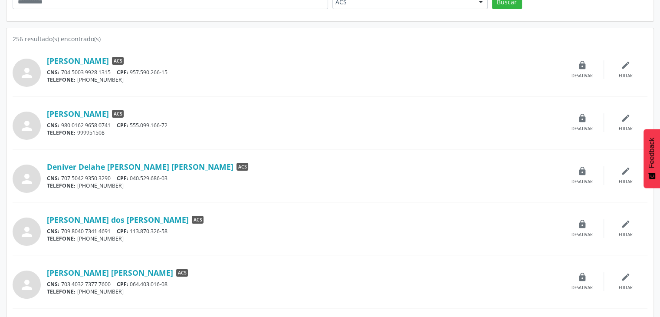
scroll to position [174, 0]
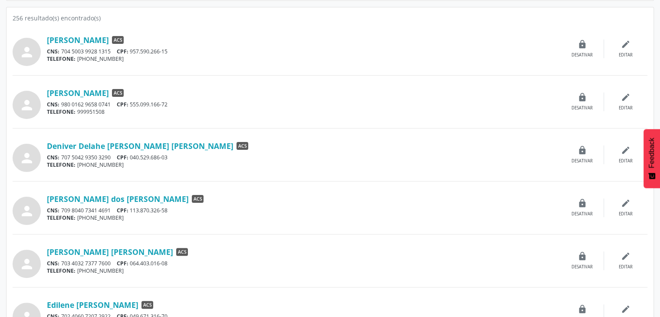
drag, startPoint x: 175, startPoint y: 102, endPoint x: 134, endPoint y: 107, distance: 41.1
click at [134, 107] on div "CNS: 980 0162 9658 0741 CPF: 555.099.166-72" at bounding box center [304, 104] width 514 height 7
drag, startPoint x: 179, startPoint y: 157, endPoint x: 134, endPoint y: 153, distance: 45.7
click at [134, 154] on div "CNS: 707 5042 9350 3290 CPF: 040.529.686-03" at bounding box center [304, 157] width 514 height 7
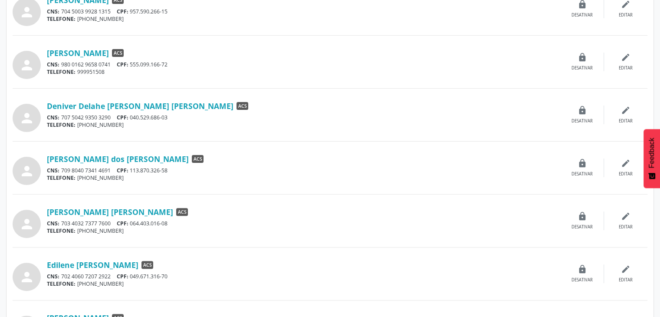
scroll to position [261, 0]
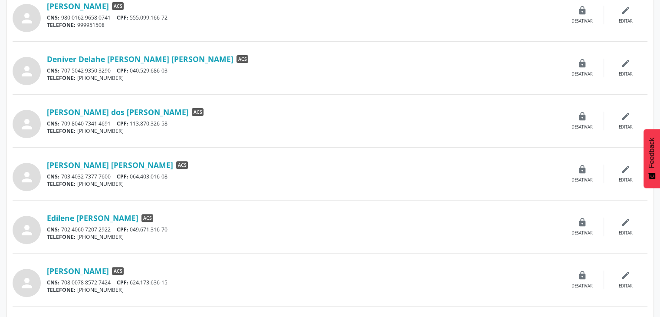
drag, startPoint x: 175, startPoint y: 122, endPoint x: 152, endPoint y: 130, distance: 23.6
click at [133, 124] on div "CNS: 709 8040 7341 4691 CPF: 113.870.326-58" at bounding box center [304, 123] width 514 height 7
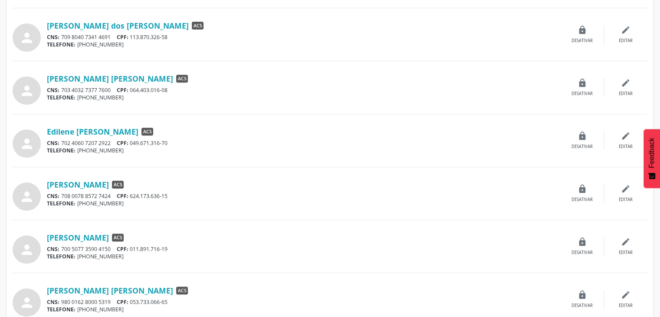
scroll to position [347, 0]
drag, startPoint x: 175, startPoint y: 91, endPoint x: 134, endPoint y: 91, distance: 41.7
click at [134, 91] on div "CNS: 703 4032 7377 7600 CPF: 064.403.016-08" at bounding box center [304, 89] width 514 height 7
drag, startPoint x: 177, startPoint y: 144, endPoint x: 132, endPoint y: 141, distance: 45.7
click at [132, 141] on div "CNS: 702 4060 7207 2922 CPF: 049.671.316-70" at bounding box center [304, 142] width 514 height 7
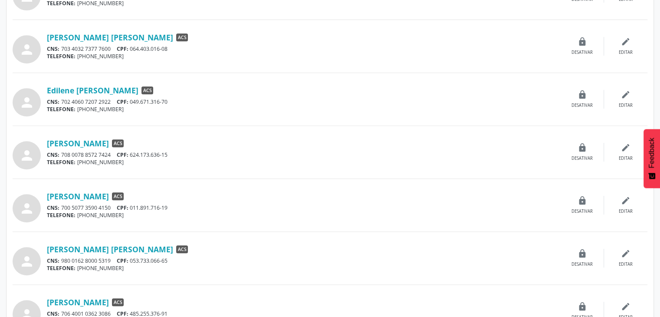
scroll to position [434, 0]
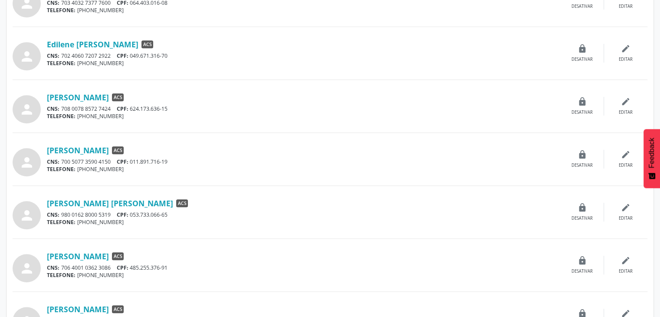
drag, startPoint x: 175, startPoint y: 107, endPoint x: 133, endPoint y: 108, distance: 42.1
click at [133, 108] on div "CNS: 708 0078 8572 7424 CPF: 624.173.636-15" at bounding box center [304, 108] width 514 height 7
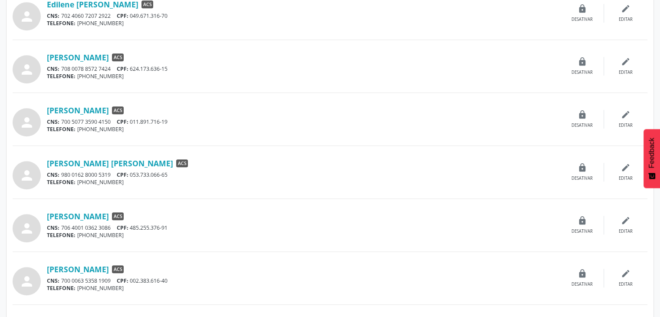
scroll to position [521, 0]
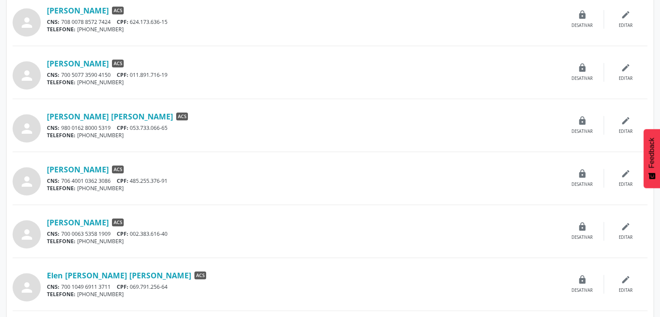
drag, startPoint x: 170, startPoint y: 74, endPoint x: 264, endPoint y: 92, distance: 96.1
click at [131, 74] on div "CNS: 700 5077 3590 4150 CPF: 011.891.716-19" at bounding box center [304, 74] width 514 height 7
drag, startPoint x: 170, startPoint y: 125, endPoint x: 205, endPoint y: 133, distance: 35.7
click at [133, 125] on div "CNS: 980 0162 8000 5319 CPF: 053.733.066-65" at bounding box center [304, 127] width 514 height 7
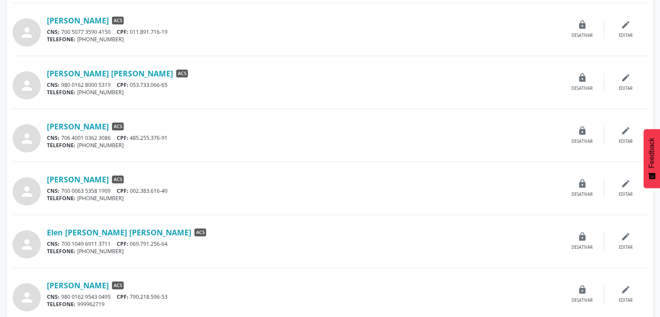
scroll to position [564, 0]
drag, startPoint x: 170, startPoint y: 134, endPoint x: 309, endPoint y: 148, distance: 139.6
click at [133, 136] on div "CNS: 706 4001 0362 3086 CPF: 485.255.376-91" at bounding box center [304, 137] width 514 height 7
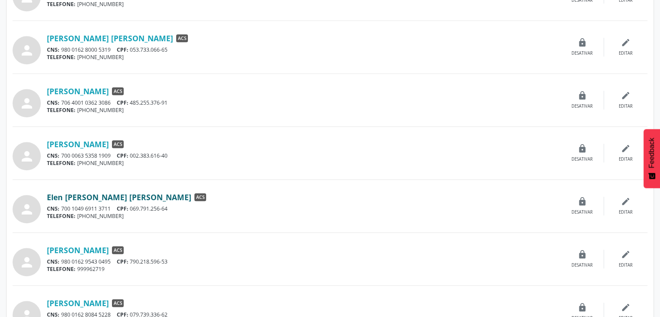
scroll to position [651, 0]
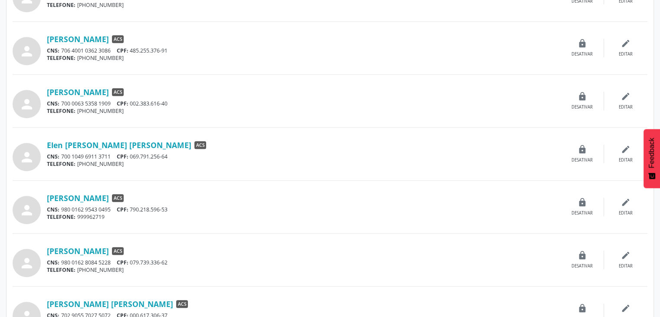
drag, startPoint x: 178, startPoint y: 102, endPoint x: 180, endPoint y: 109, distance: 7.4
click at [130, 101] on div "CNS: 700 0063 5358 1909 CPF: 002.383.616-40" at bounding box center [304, 103] width 514 height 7
drag, startPoint x: 222, startPoint y: 117, endPoint x: 211, endPoint y: 115, distance: 10.6
click at [221, 117] on div "person Elaine Viviane Nascimento Chagas ACS CNS: 700 0063 5358 1909 CPF: 002.38…" at bounding box center [330, 101] width 635 height 34
drag, startPoint x: 172, startPoint y: 103, endPoint x: 134, endPoint y: 101, distance: 38.3
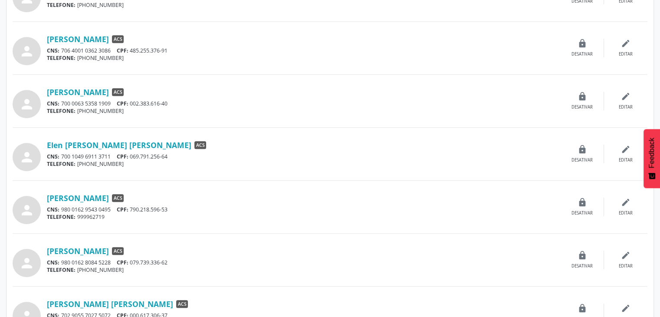
click at [134, 101] on div "CNS: 700 0063 5358 1909 CPF: 002.383.616-40" at bounding box center [304, 103] width 514 height 7
drag, startPoint x: 149, startPoint y: 155, endPoint x: 129, endPoint y: 157, distance: 20.1
click at [129, 157] on div "CNS: 700 1049 6911 3711 CPF: 069.791.256-64" at bounding box center [304, 156] width 514 height 7
click at [137, 160] on div "TELEFONE: (31) 98560-8257" at bounding box center [304, 163] width 514 height 7
drag, startPoint x: 134, startPoint y: 155, endPoint x: 173, endPoint y: 155, distance: 39.5
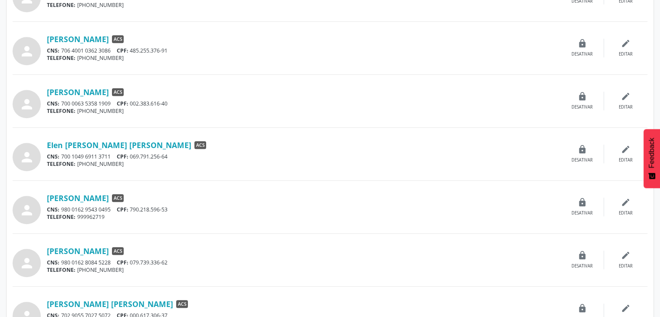
click at [173, 155] on div "CNS: 700 1049 6911 3711 CPF: 069.791.256-64" at bounding box center [304, 156] width 514 height 7
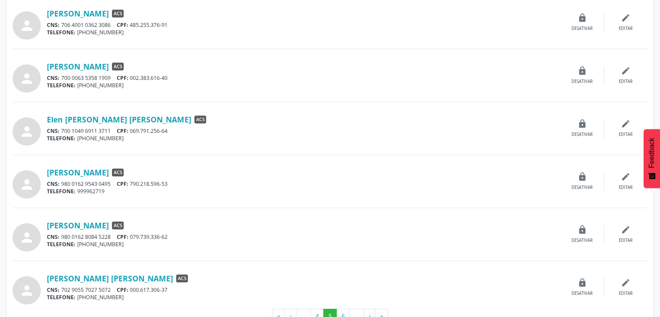
scroll to position [700, 0]
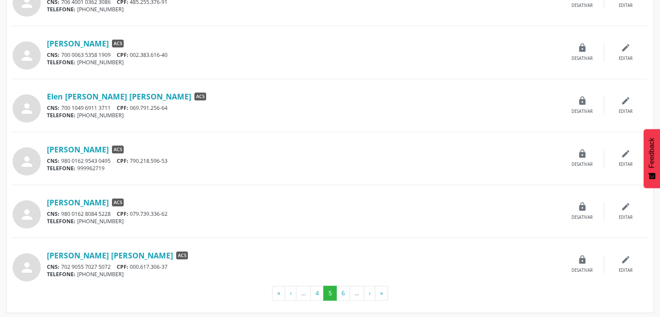
drag, startPoint x: 174, startPoint y: 157, endPoint x: 134, endPoint y: 155, distance: 40.0
click at [134, 157] on div "CNS: 980 0162 9543 0495 CPF: 790.218.596-53" at bounding box center [304, 160] width 514 height 7
drag, startPoint x: 172, startPoint y: 214, endPoint x: 134, endPoint y: 213, distance: 38.2
click at [134, 213] on div "CNS: 980 0162 8084 5228 CPF: 079.739.336-62" at bounding box center [304, 213] width 514 height 7
drag, startPoint x: 175, startPoint y: 263, endPoint x: 132, endPoint y: 264, distance: 42.2
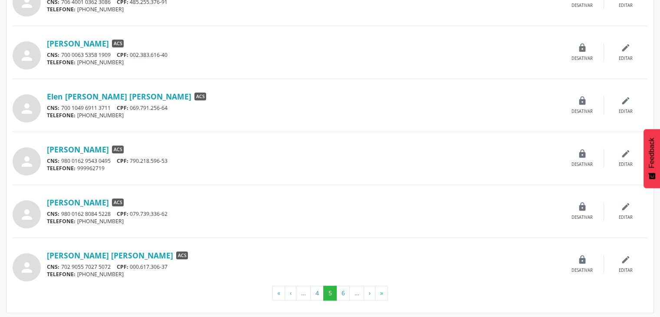
click at [132, 264] on div "CNS: 702 9055 7027 5072 CPF: 000.617.306-37" at bounding box center [304, 266] width 514 height 7
click at [343, 290] on button "6" at bounding box center [343, 293] width 13 height 15
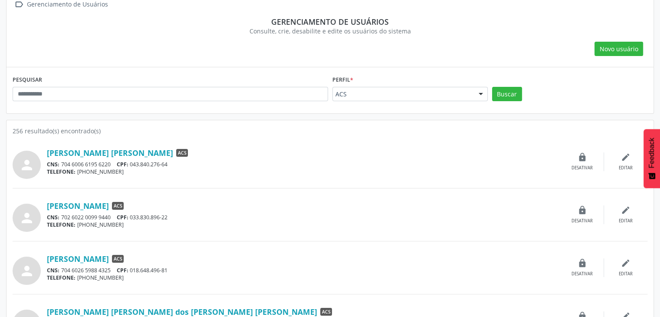
scroll to position [130, 0]
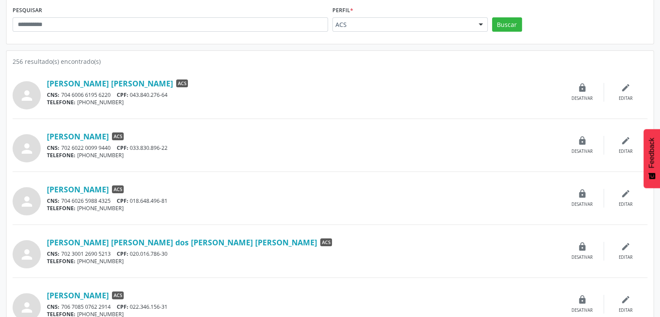
drag, startPoint x: 173, startPoint y: 94, endPoint x: 160, endPoint y: 103, distance: 15.9
click at [132, 98] on div "CNS: 704 6006 6195 6220 CPF: 043.840.276-64" at bounding box center [304, 94] width 514 height 7
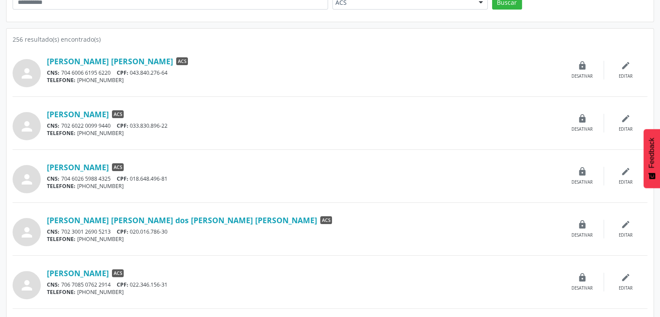
scroll to position [174, 0]
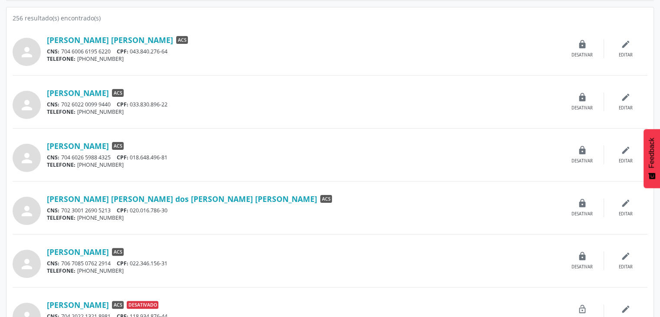
drag, startPoint x: 174, startPoint y: 102, endPoint x: 133, endPoint y: 102, distance: 40.4
click at [133, 102] on div "CNS: 702 6022 0099 9440 CPF: 033.830.896-22" at bounding box center [304, 104] width 514 height 7
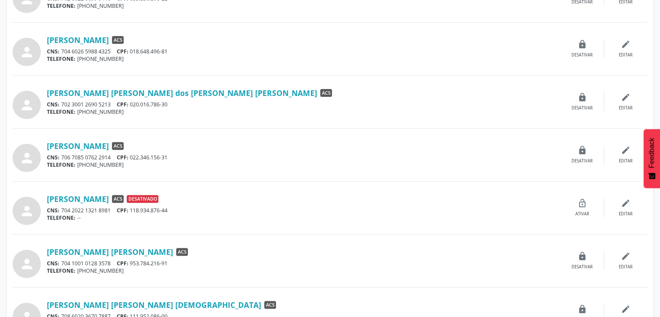
scroll to position [304, 0]
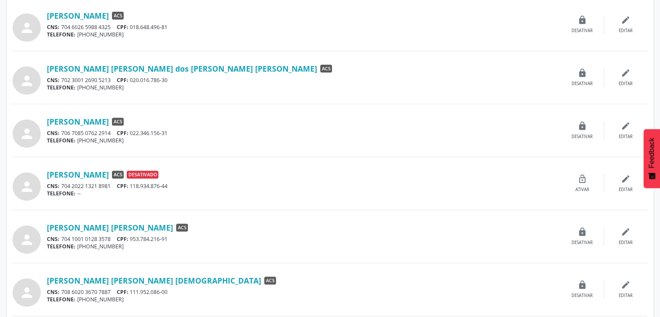
drag, startPoint x: 175, startPoint y: 24, endPoint x: 134, endPoint y: 22, distance: 40.9
click at [134, 22] on div "Emanuelle Maria Egidio Melo ACS CNS: 704 6026 5988 4325 CPF: 018.648.496-81 TEL…" at bounding box center [304, 25] width 514 height 28
drag, startPoint x: 167, startPoint y: 78, endPoint x: 132, endPoint y: 80, distance: 34.8
click at [133, 80] on div "CNS: 702 3001 2690 5213 CPF: 020.016.786-30" at bounding box center [304, 79] width 514 height 7
drag, startPoint x: 176, startPoint y: 127, endPoint x: 134, endPoint y: 132, distance: 42.4
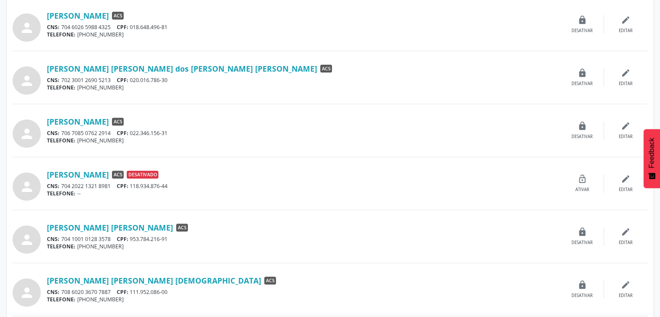
click at [134, 132] on div "Eulalia Guerra Chaves ACS CNS: 706 7085 0762 2914 CPF: 022.346.156-31 TELEFONE:…" at bounding box center [304, 131] width 514 height 28
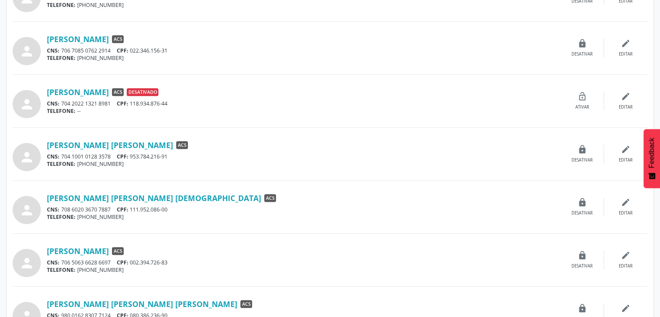
scroll to position [391, 0]
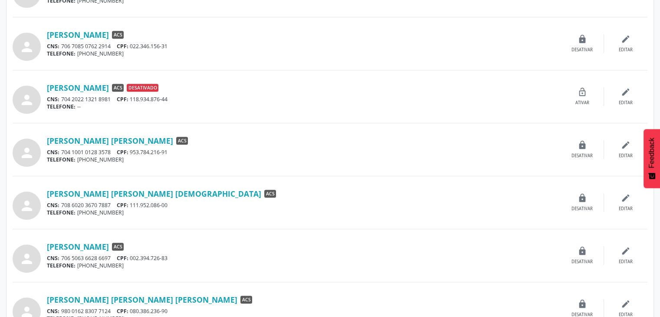
drag, startPoint x: 166, startPoint y: 96, endPoint x: 134, endPoint y: 96, distance: 32.1
click at [134, 96] on div "CNS: 704 2022 1321 8981 CPF: 118.934.876-44" at bounding box center [304, 99] width 514 height 7
drag, startPoint x: 146, startPoint y: 145, endPoint x: 131, endPoint y: 151, distance: 16.8
click at [131, 151] on div "CNS: 704 1001 0128 3578 CPF: 953.784.216-91" at bounding box center [304, 152] width 514 height 7
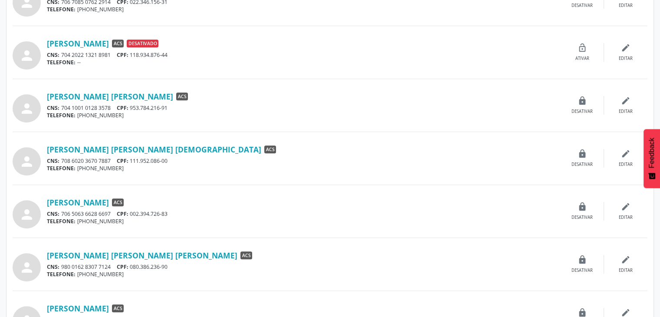
scroll to position [478, 0]
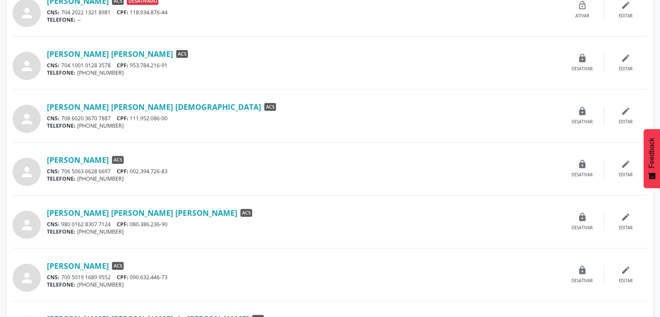
drag, startPoint x: 172, startPoint y: 117, endPoint x: 251, endPoint y: 131, distance: 79.9
click at [133, 119] on div "CNS: 708 6020 3670 7887 CPF: 111.952.086-00" at bounding box center [304, 118] width 514 height 7
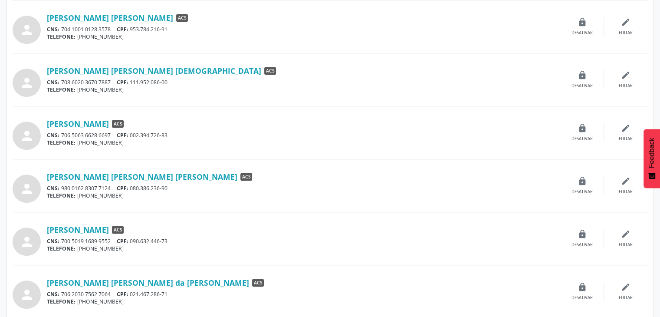
scroll to position [564, 0]
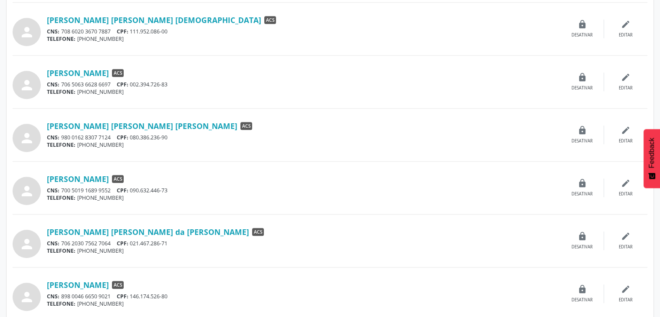
drag, startPoint x: 177, startPoint y: 82, endPoint x: 133, endPoint y: 84, distance: 43.5
click at [133, 84] on div "CNS: 706 5063 6628 6697 CPF: 002.394.726-83" at bounding box center [304, 84] width 514 height 7
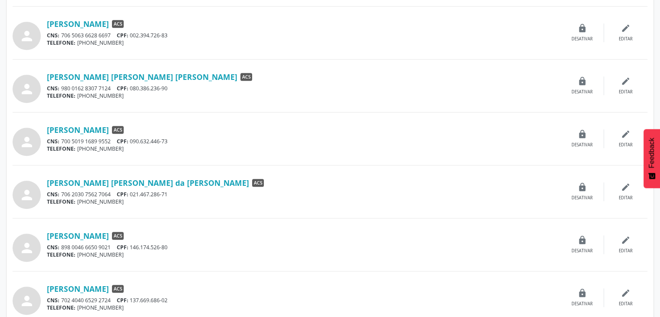
scroll to position [651, 0]
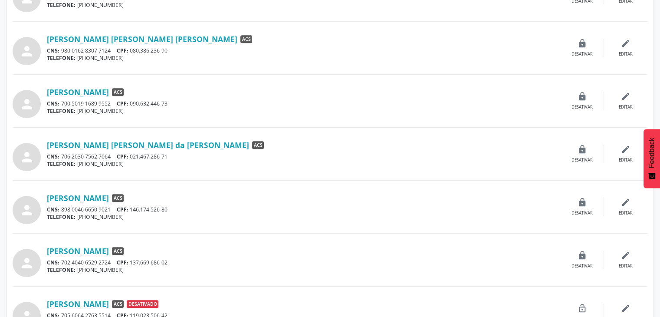
drag, startPoint x: 144, startPoint y: 51, endPoint x: 149, endPoint y: 53, distance: 6.2
click at [130, 49] on div "CNS: 980 0162 8307 7124 CPF: 080.386.236-90" at bounding box center [304, 50] width 514 height 7
click at [221, 67] on div "person Flavia Marcele da Silva Moreira ACS CNS: 980 0162 8307 7124 CPF: 080.386…" at bounding box center [330, 53] width 635 height 44
drag, startPoint x: 174, startPoint y: 52, endPoint x: 132, endPoint y: 50, distance: 42.1
click at [132, 50] on div "CNS: 980 0162 8307 7124 CPF: 080.386.236-90" at bounding box center [304, 50] width 514 height 7
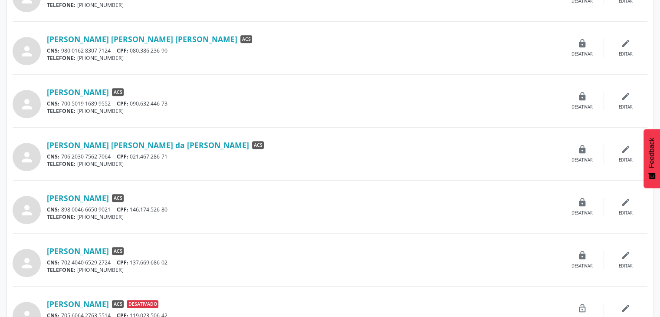
drag, startPoint x: 170, startPoint y: 102, endPoint x: 129, endPoint y: 104, distance: 40.9
click at [130, 104] on div "CNS: 700 5019 1689 9552 CPF: 090.632.446-73" at bounding box center [304, 103] width 514 height 7
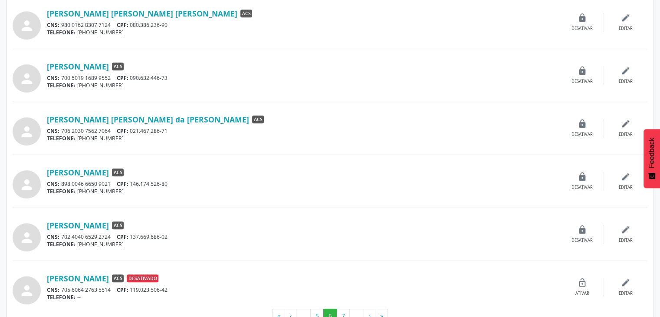
scroll to position [700, 0]
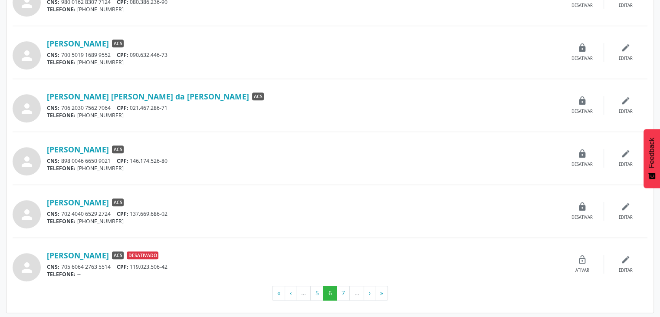
drag, startPoint x: 172, startPoint y: 106, endPoint x: 300, endPoint y: 120, distance: 128.9
click at [133, 105] on div "CNS: 706 2030 7562 7064 CPF: 021.467.286-71" at bounding box center [304, 107] width 514 height 7
drag, startPoint x: 173, startPoint y: 159, endPoint x: 134, endPoint y: 161, distance: 39.1
click at [134, 161] on div "CNS: 898 0046 6650 9021 CPF: 146.174.526-80" at bounding box center [304, 160] width 514 height 7
drag, startPoint x: 181, startPoint y: 213, endPoint x: 355, endPoint y: 220, distance: 174.3
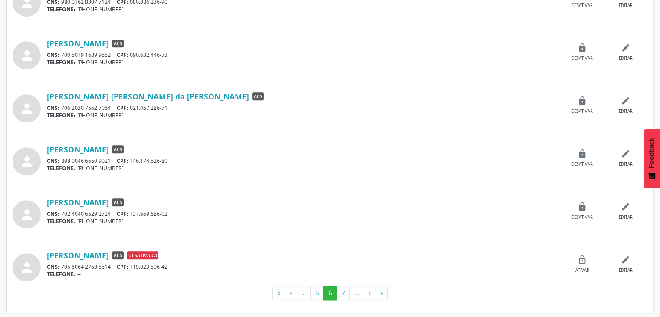
click at [132, 211] on div "CNS: 702 4040 6529 2724 CPF: 137.669.686-02" at bounding box center [304, 213] width 514 height 7
drag, startPoint x: 170, startPoint y: 263, endPoint x: 134, endPoint y: 266, distance: 36.2
click at [134, 266] on div "CNS: 705 6064 2763 5514 CPF: 119.023.506-42" at bounding box center [304, 266] width 514 height 7
click at [165, 277] on div "person Gabriela Goncalves Pena ACS Desativado CNS: 705 6064 2763 5514 CPF: 119.…" at bounding box center [330, 264] width 635 height 34
drag, startPoint x: 181, startPoint y: 265, endPoint x: 133, endPoint y: 263, distance: 47.4
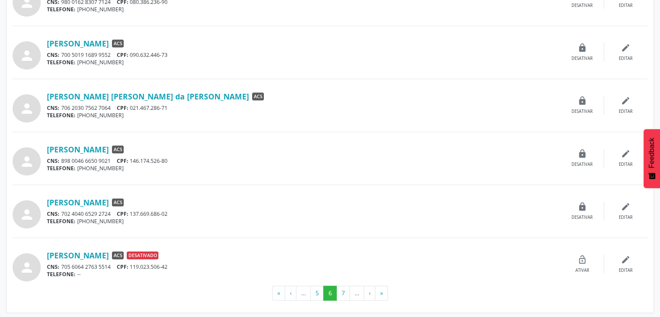
click at [133, 263] on div "CNS: 705 6064 2763 5514 CPF: 119.023.506-42" at bounding box center [304, 266] width 514 height 7
click at [179, 274] on div "TELEFONE: --" at bounding box center [304, 274] width 514 height 7
drag, startPoint x: 172, startPoint y: 266, endPoint x: 193, endPoint y: 253, distance: 24.6
click at [132, 266] on div "CNS: 705 6064 2763 5514 CPF: 119.023.506-42" at bounding box center [304, 266] width 514 height 7
click at [41, 250] on div "person" at bounding box center [30, 264] width 34 height 34
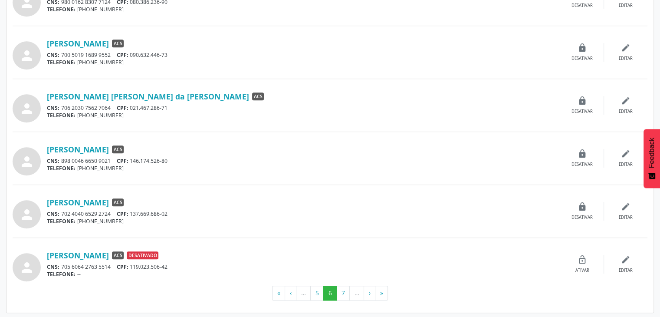
drag, startPoint x: 46, startPoint y: 248, endPoint x: 181, endPoint y: 238, distance: 135.4
click at [343, 290] on button "7" at bounding box center [343, 293] width 13 height 15
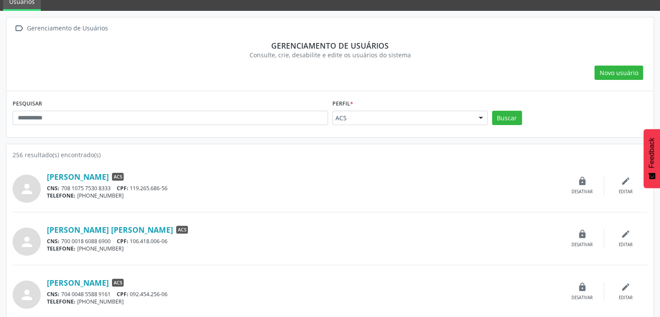
scroll to position [87, 0]
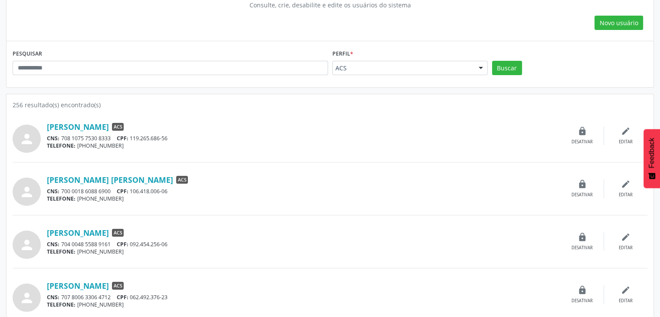
drag, startPoint x: 172, startPoint y: 138, endPoint x: 139, endPoint y: 139, distance: 33.4
click at [134, 139] on div "CNS: 708 1075 7530 8333 CPF: 119.265.686-56" at bounding box center [304, 138] width 514 height 7
drag, startPoint x: 171, startPoint y: 191, endPoint x: 252, endPoint y: 176, distance: 82.2
click at [133, 189] on div "CNS: 700 0018 6088 6900 CPF: 106.418.006-06" at bounding box center [304, 191] width 514 height 7
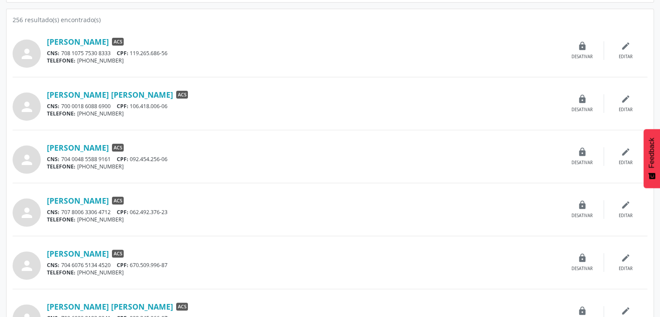
scroll to position [174, 0]
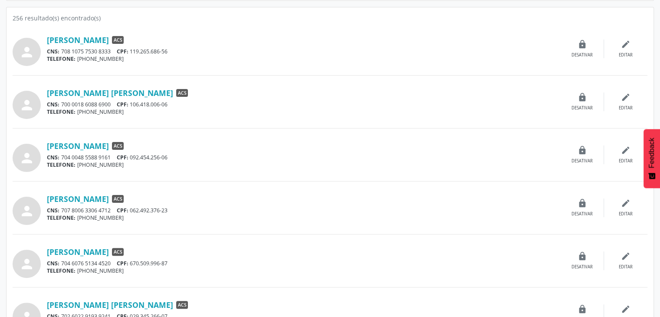
drag, startPoint x: 175, startPoint y: 158, endPoint x: 138, endPoint y: 154, distance: 37.1
click at [134, 154] on div "CNS: 704 0048 5588 9161 CPF: 092.454.256-06" at bounding box center [304, 157] width 514 height 7
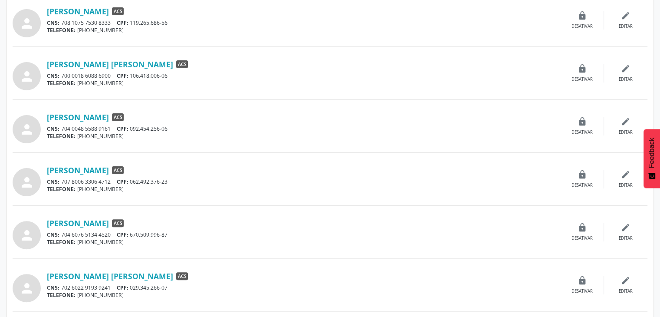
scroll to position [261, 0]
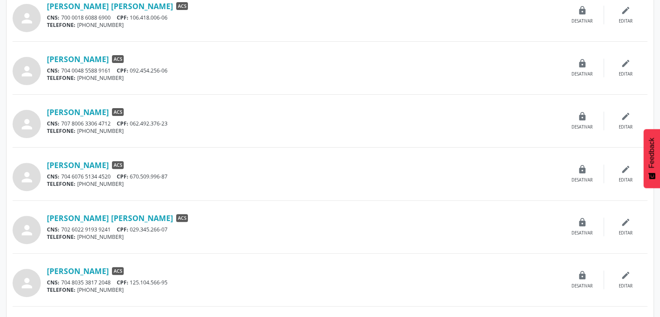
drag, startPoint x: 174, startPoint y: 121, endPoint x: 248, endPoint y: 151, distance: 79.7
click at [132, 121] on div "CNS: 707 8006 3306 4712 CPF: 062.492.376-23" at bounding box center [304, 123] width 514 height 7
